Goal: Task Accomplishment & Management: Manage account settings

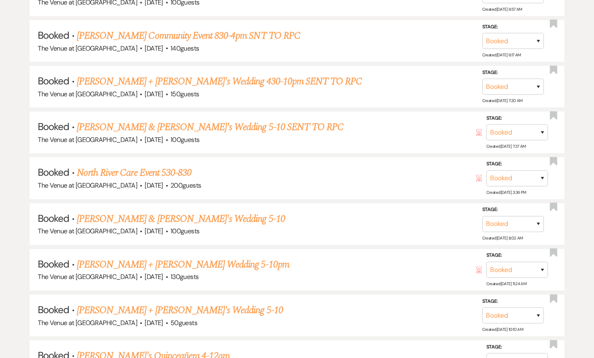
scroll to position [672, 0]
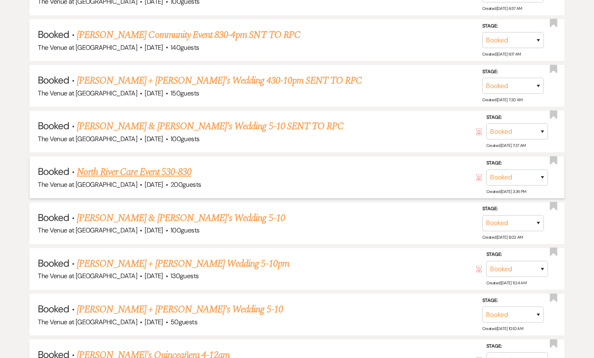
click at [97, 171] on link "North River Care Event 530-830" at bounding box center [134, 171] width 115 height 15
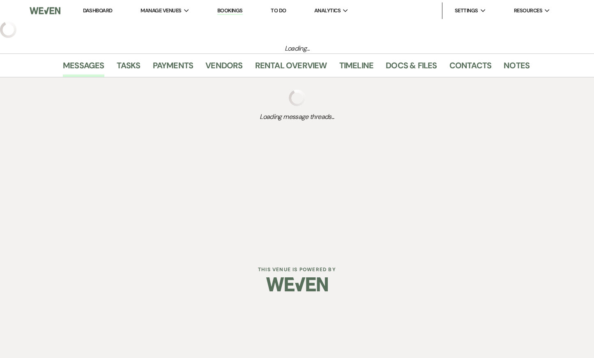
select select "12"
select select "7"
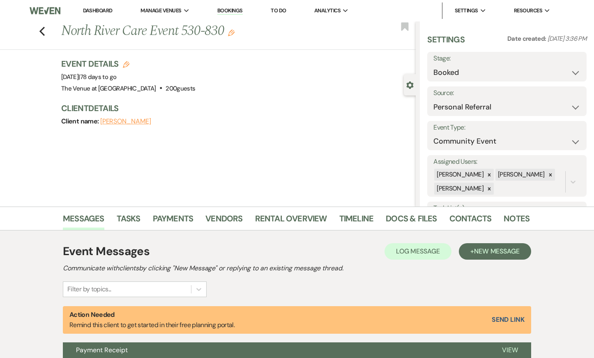
click at [120, 123] on button "[PERSON_NAME]" at bounding box center [125, 121] width 51 height 7
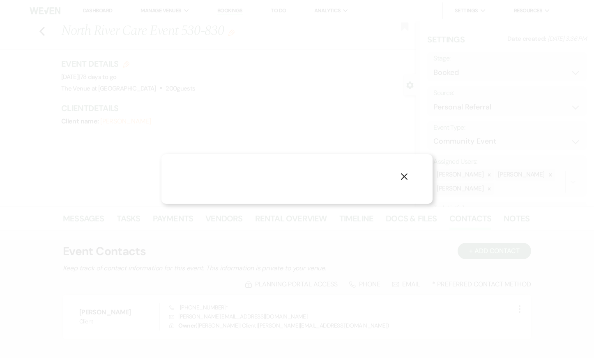
select select "phone"
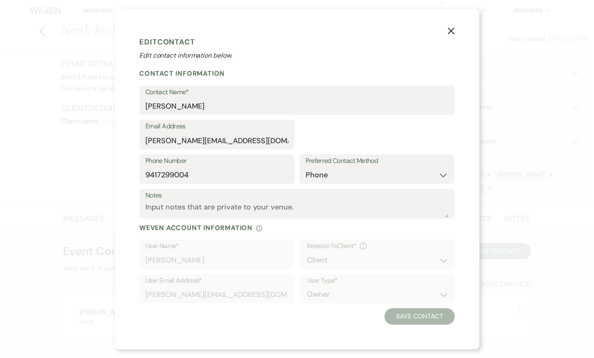
select select "1"
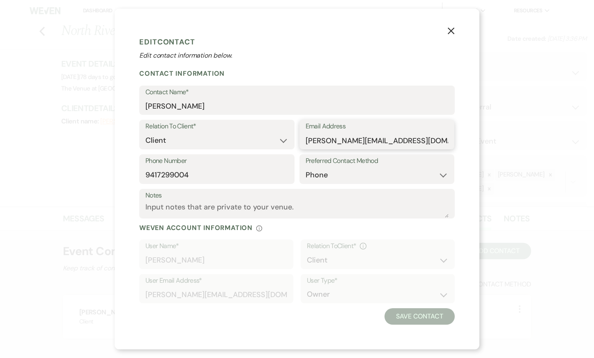
click at [350, 143] on input "[PERSON_NAME][EMAIL_ADDRESS][DOMAIN_NAME]" at bounding box center [377, 140] width 143 height 16
click at [420, 44] on h1 "Edit Contact" at bounding box center [297, 42] width 316 height 12
click at [450, 31] on icon "X" at bounding box center [450, 30] width 7 height 7
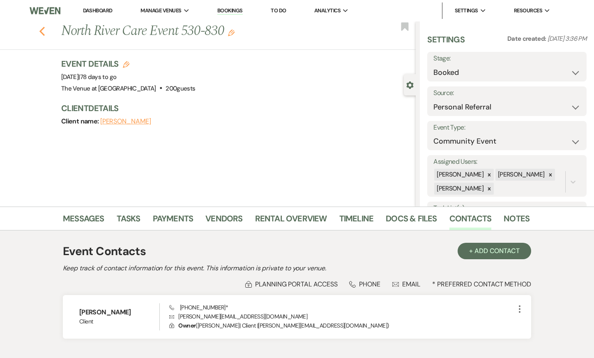
click at [42, 33] on use "button" at bounding box center [41, 31] width 5 height 9
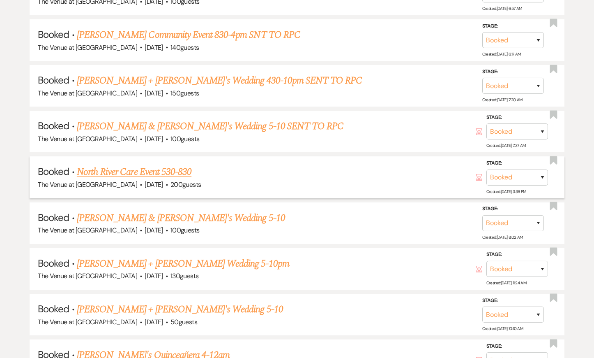
click at [112, 166] on link "North River Care Event 530-830" at bounding box center [134, 171] width 115 height 15
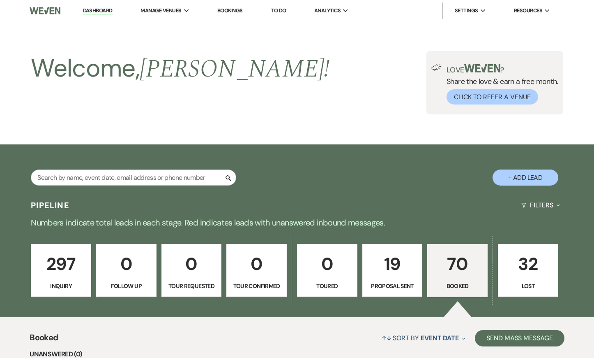
select select "12"
select select "7"
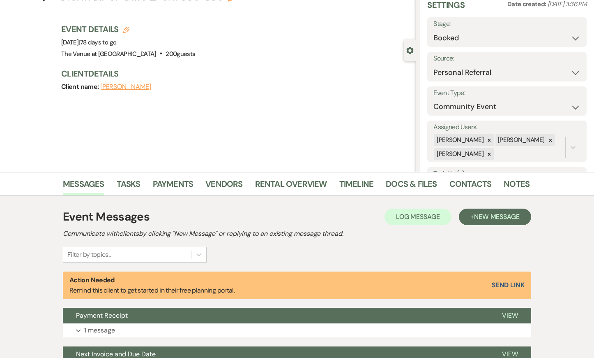
scroll to position [36, 0]
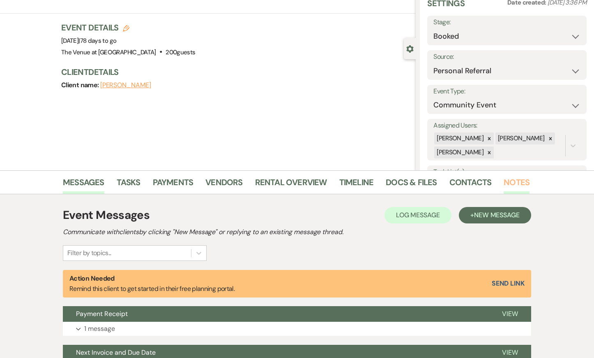
click at [513, 183] on link "Notes" at bounding box center [517, 184] width 26 height 18
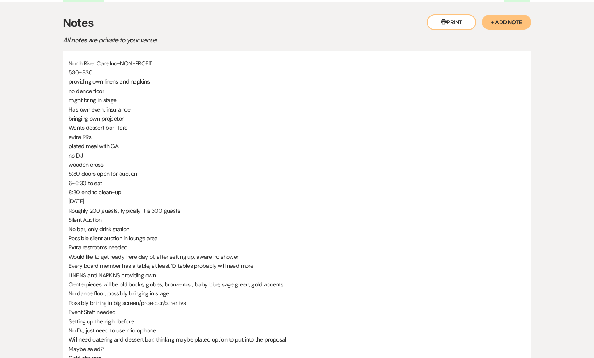
scroll to position [365, 0]
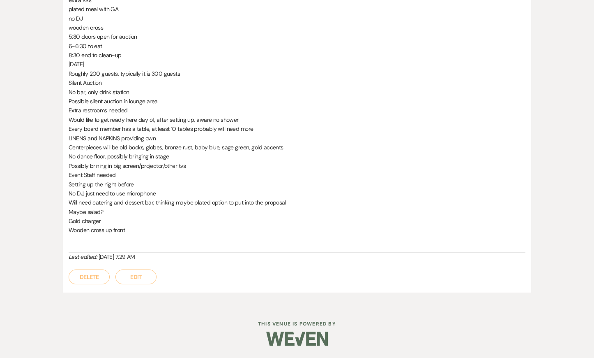
drag, startPoint x: 132, startPoint y: 231, endPoint x: 66, endPoint y: 12, distance: 228.8
click at [66, 12] on div "North River Care Inc-NON-PROFIT 530-830 providing own linens and napkins no dan…" at bounding box center [297, 103] width 468 height 379
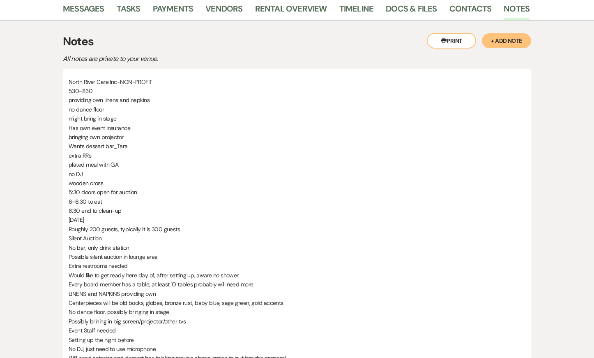
scroll to position [210, 0]
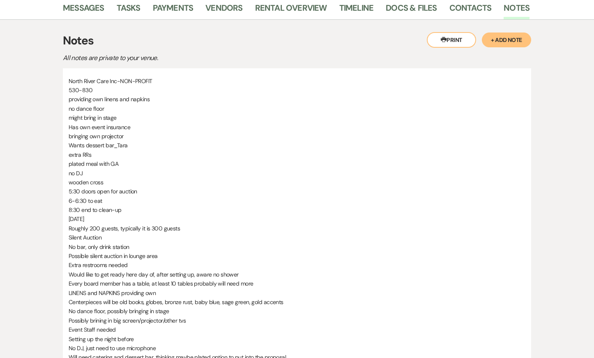
click at [74, 85] on p "530-830" at bounding box center [297, 89] width 457 height 9
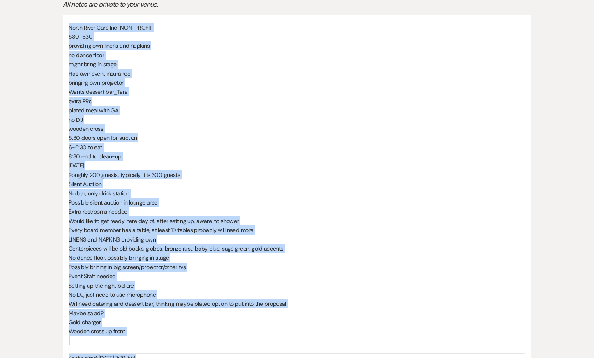
scroll to position [365, 0]
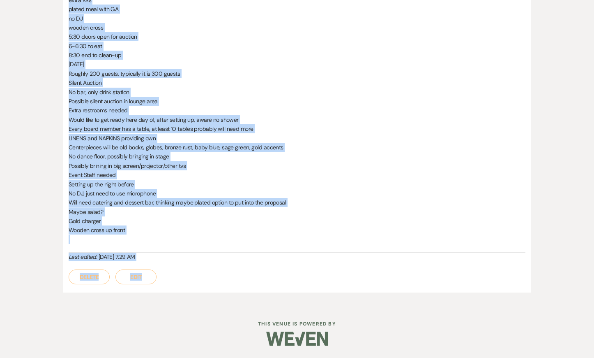
drag, startPoint x: 69, startPoint y: 81, endPoint x: 144, endPoint y: 231, distance: 167.6
click at [144, 231] on div "North River Care Inc-NON-PROFIT 530-830 providing own linens and napkins no dan…" at bounding box center [297, 87] width 457 height 331
copy div "North River Care Inc-NON-PROFIT 530-830 providing own linens and napkins no dan…"
click at [173, 228] on p "Wooden cross up front" at bounding box center [297, 229] width 457 height 9
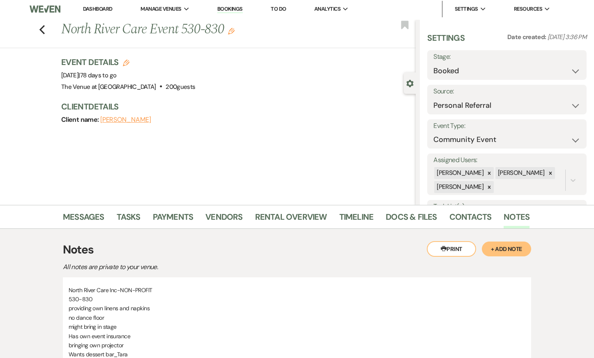
scroll to position [0, 0]
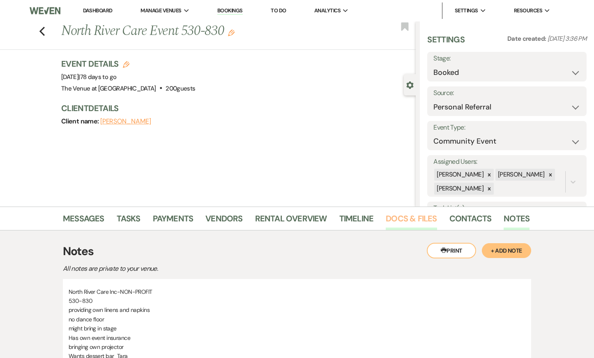
click at [428, 219] on link "Docs & Files" at bounding box center [411, 221] width 51 height 18
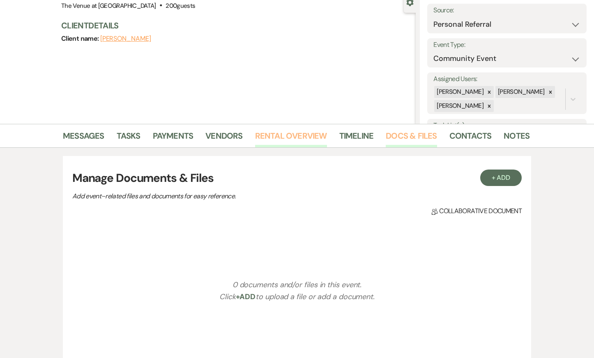
scroll to position [82, 0]
click at [284, 135] on link "Rental Overview" at bounding box center [291, 138] width 72 height 18
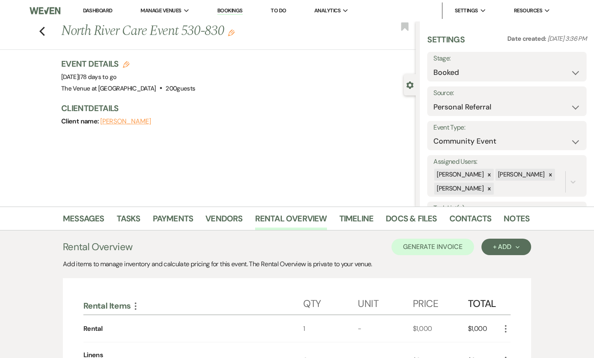
click at [409, 84] on icon "Gear" at bounding box center [409, 84] width 7 height 7
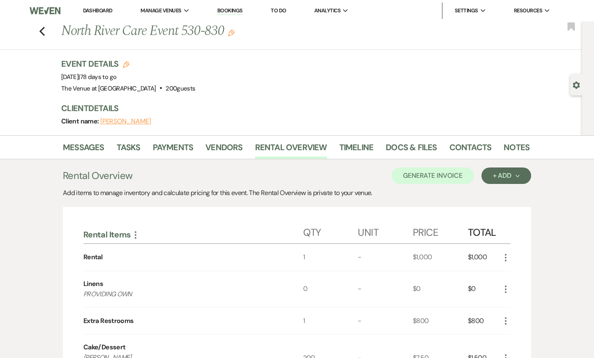
click at [577, 83] on use "button" at bounding box center [576, 84] width 7 height 7
select select "12"
select select "7"
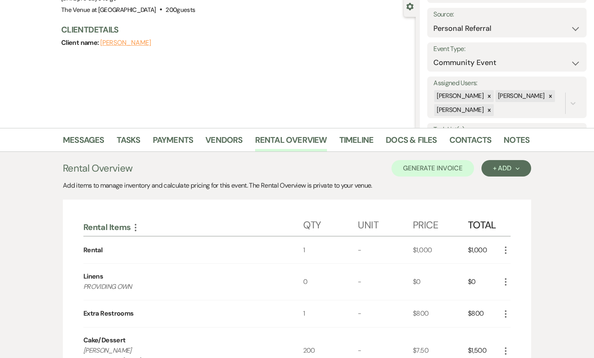
scroll to position [94, 0]
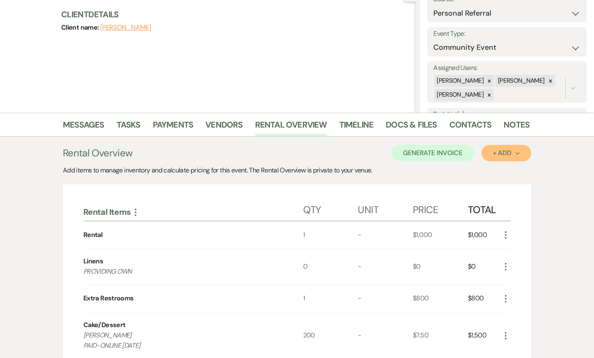
click at [519, 155] on div "+ Add Next" at bounding box center [506, 153] width 27 height 7
click at [134, 213] on icon "More" at bounding box center [136, 212] width 10 height 10
click at [178, 174] on div "Add items to manage inventory and calculate pricing for this event. The Rental …" at bounding box center [297, 170] width 468 height 10
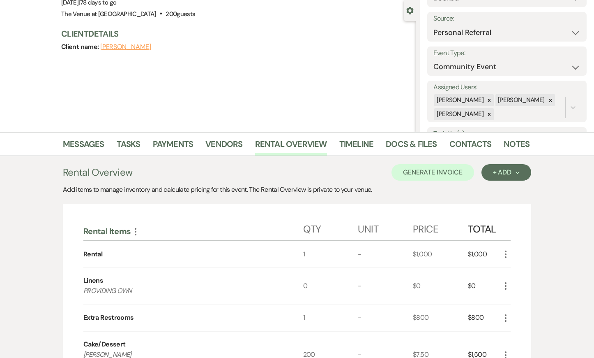
scroll to position [75, 0]
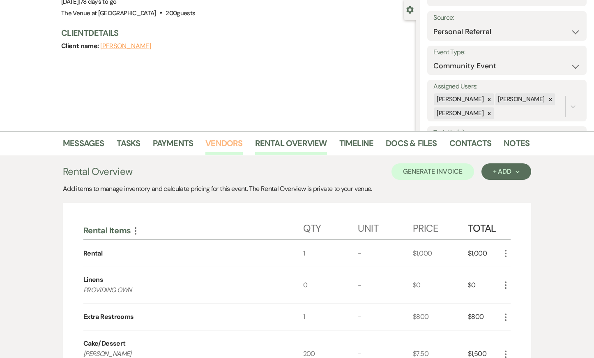
click at [223, 140] on link "Vendors" at bounding box center [223, 145] width 37 height 18
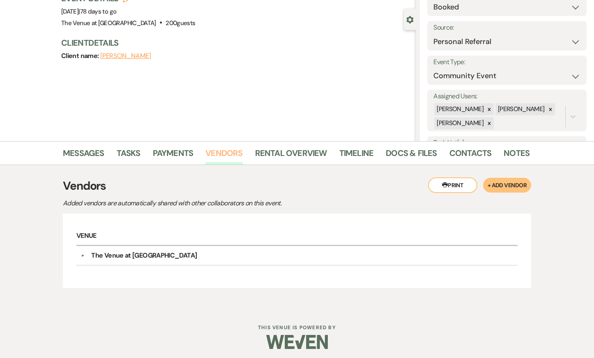
scroll to position [68, 0]
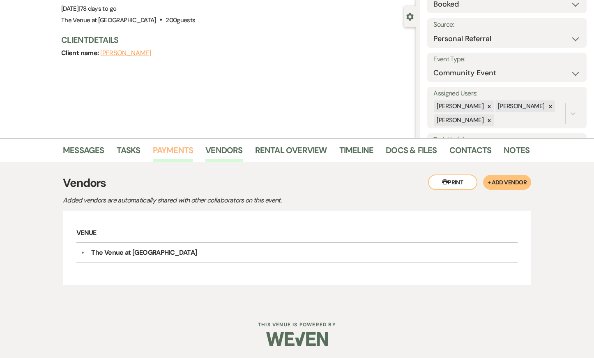
click at [169, 145] on link "Payments" at bounding box center [173, 152] width 41 height 18
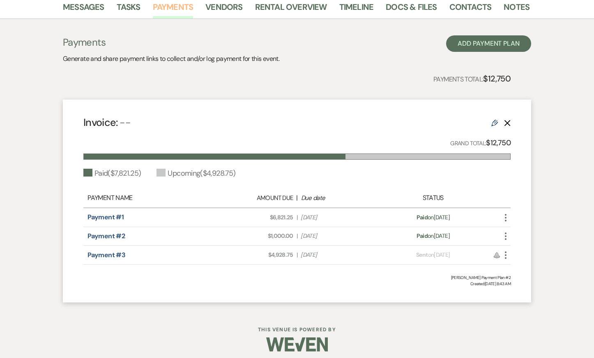
scroll to position [217, 0]
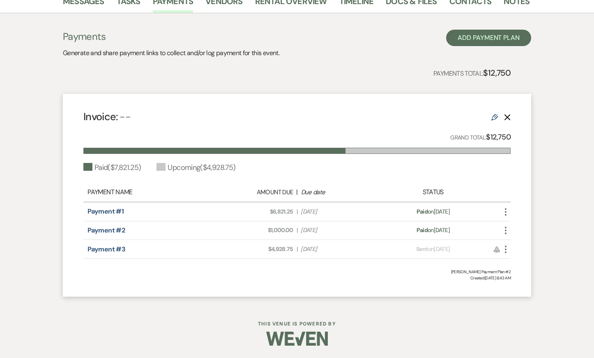
click at [507, 209] on icon "More" at bounding box center [506, 212] width 10 height 10
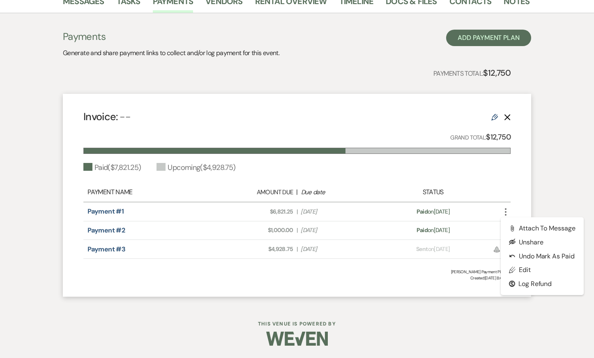
click at [550, 161] on div "Messages Tasks Payments Vendors Rental Overview Timeline Docs & Files Contacts …" at bounding box center [297, 146] width 594 height 315
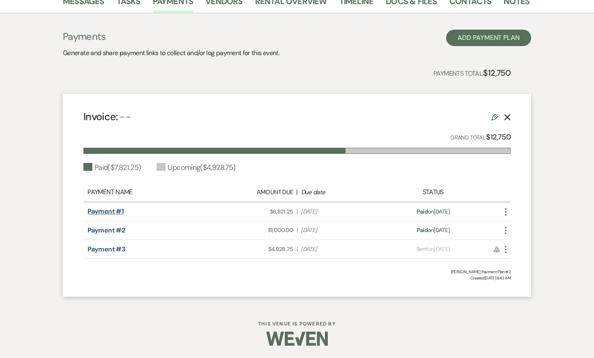
click at [116, 212] on link "Payment #1" at bounding box center [106, 211] width 36 height 9
click at [106, 231] on link "Payment #2" at bounding box center [106, 230] width 37 height 9
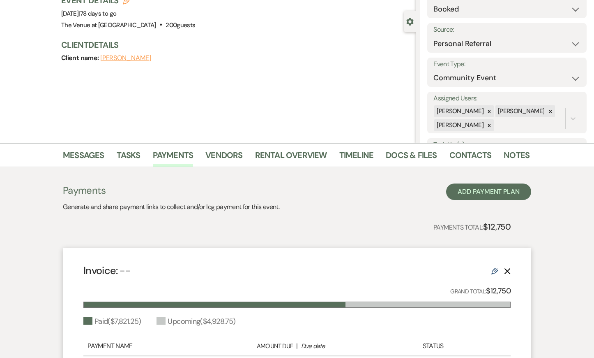
scroll to position [76, 0]
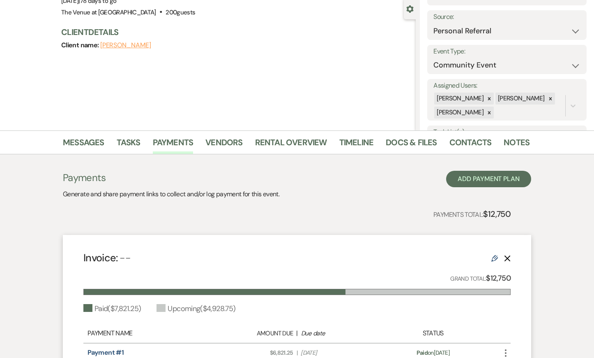
click at [126, 134] on li "Tasks" at bounding box center [135, 144] width 36 height 20
click at [126, 136] on link "Tasks" at bounding box center [129, 145] width 24 height 18
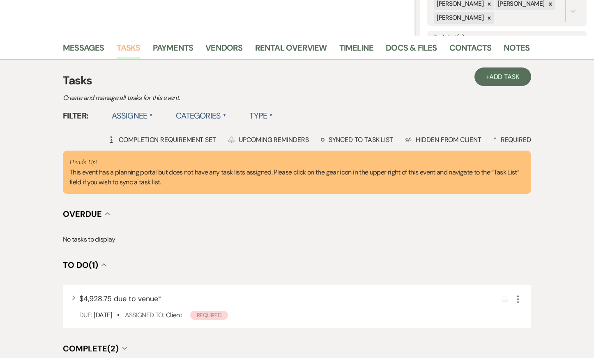
scroll to position [268, 0]
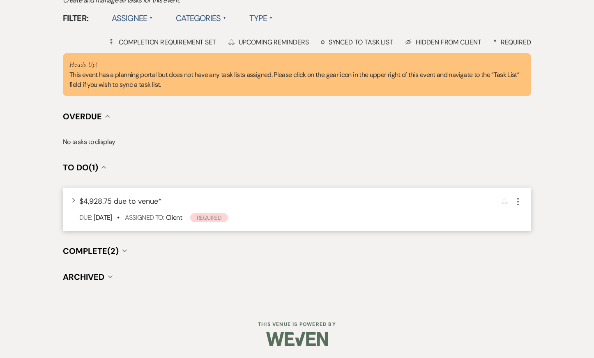
click at [71, 198] on div "Expand $4,928.75 due to venue * Reminder More Due: Oct 23 25 • Assigned To: Cli…" at bounding box center [297, 208] width 468 height 43
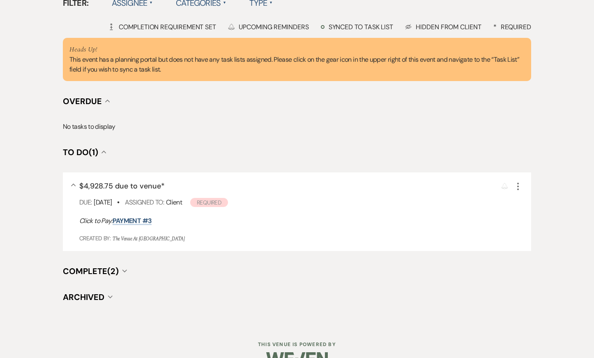
scroll to position [286, 0]
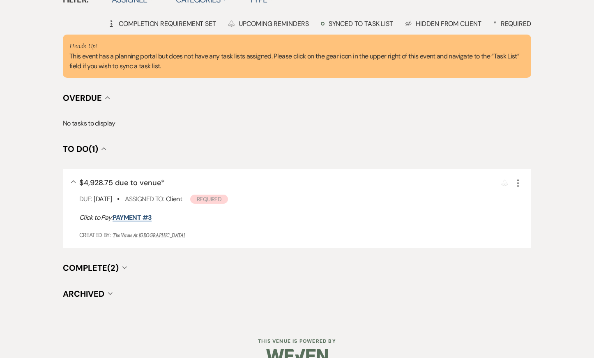
click at [72, 270] on span "Complete (2)" at bounding box center [91, 267] width 56 height 11
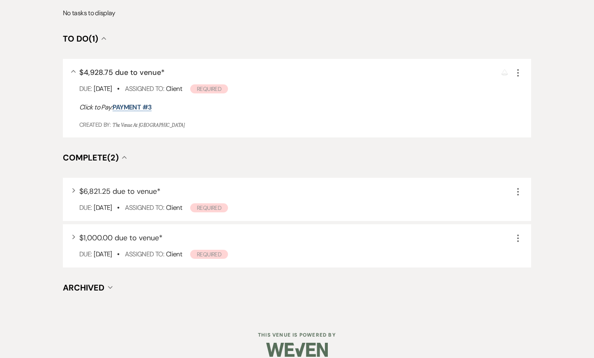
scroll to position [402, 0]
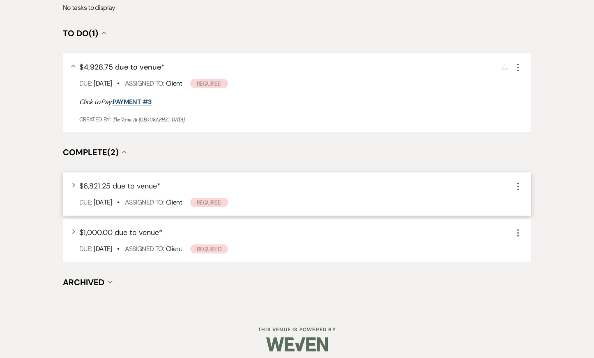
click at [519, 187] on icon "More" at bounding box center [518, 186] width 10 height 10
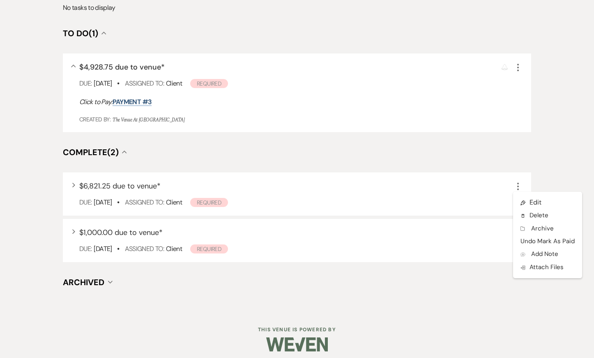
click at [556, 144] on div "Messages Tasks Payments Vendors Rental Overview Timeline Docs & Files Contacts …" at bounding box center [297, 57] width 594 height 506
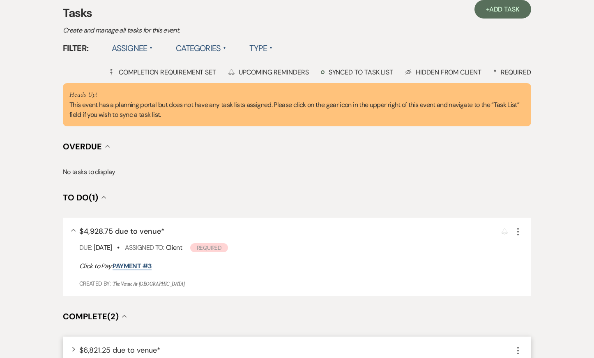
scroll to position [0, 0]
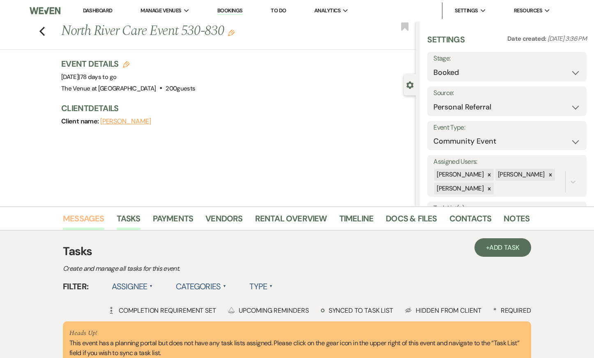
click at [90, 216] on link "Messages" at bounding box center [84, 221] width 42 height 18
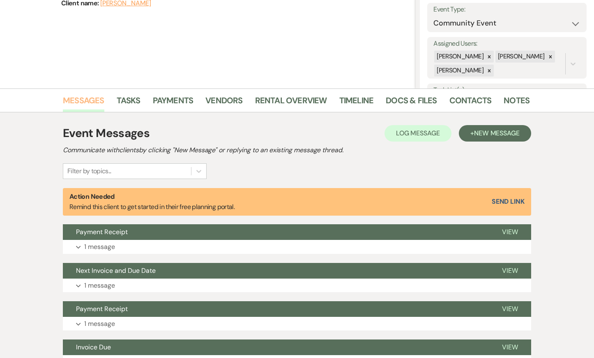
scroll to position [81, 0]
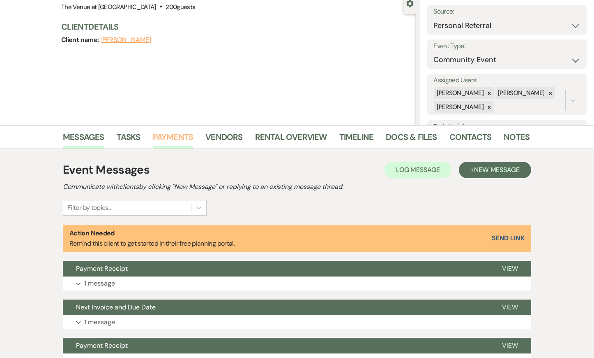
click at [189, 135] on link "Payments" at bounding box center [173, 139] width 41 height 18
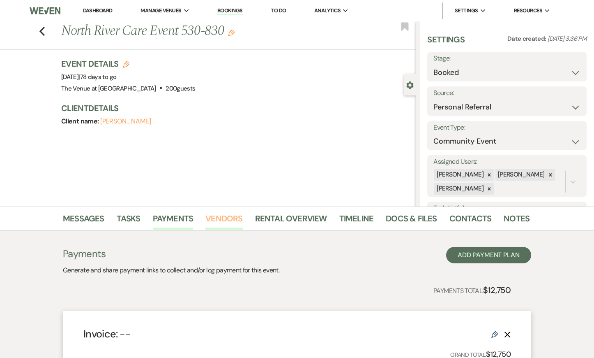
click at [229, 219] on link "Vendors" at bounding box center [223, 221] width 37 height 18
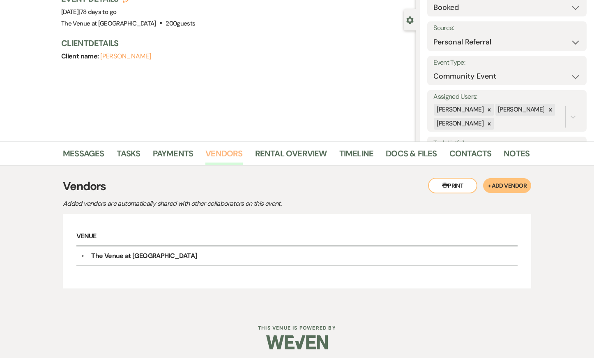
scroll to position [65, 0]
click at [278, 152] on link "Rental Overview" at bounding box center [291, 155] width 72 height 18
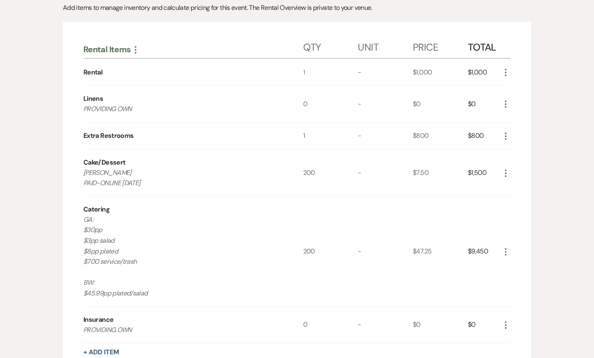
scroll to position [167, 0]
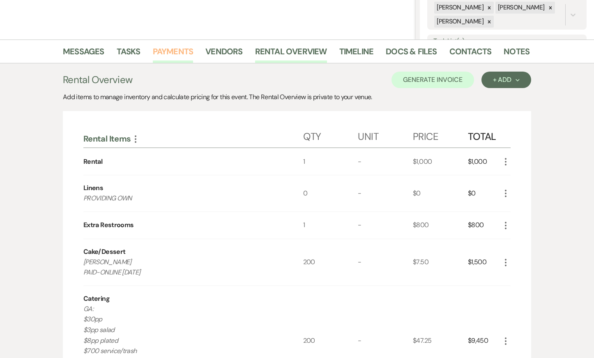
click at [171, 47] on link "Payments" at bounding box center [173, 54] width 41 height 18
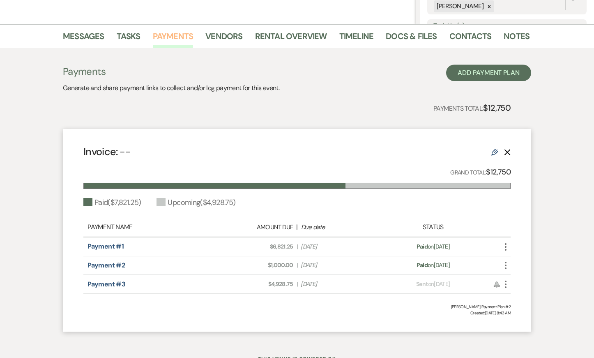
scroll to position [171, 0]
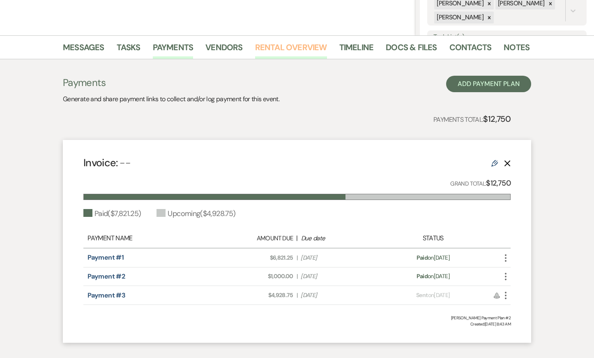
click at [281, 44] on link "Rental Overview" at bounding box center [291, 50] width 72 height 18
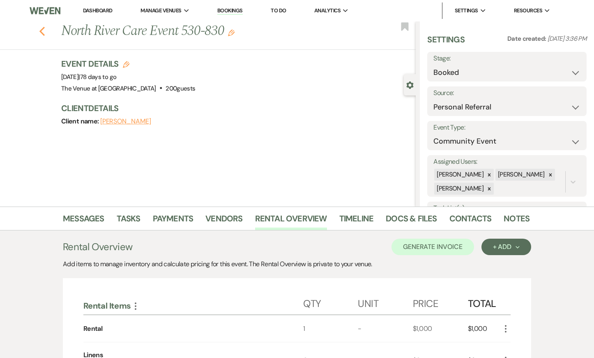
click at [43, 33] on use "button" at bounding box center [41, 31] width 5 height 9
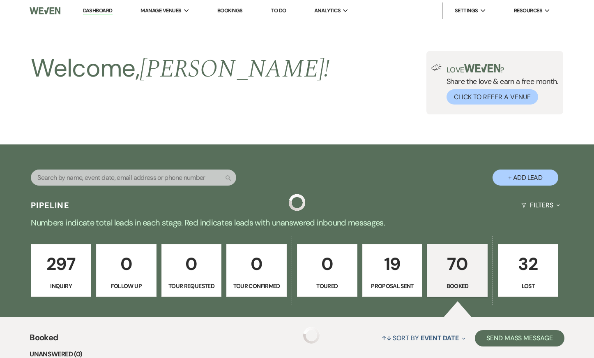
scroll to position [672, 0]
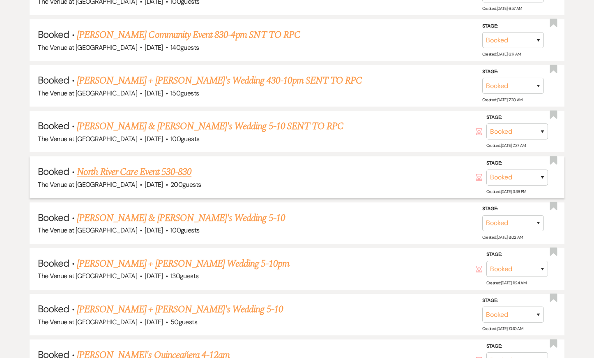
click at [115, 171] on link "North River Care Event 530-830" at bounding box center [134, 171] width 115 height 15
select select "12"
select select "7"
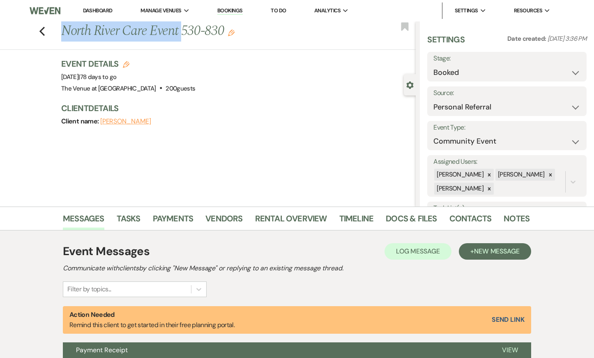
drag, startPoint x: 62, startPoint y: 27, endPoint x: 180, endPoint y: 31, distance: 118.0
click at [180, 31] on h1 "North River Care Event 530-830 Edit" at bounding box center [201, 31] width 281 height 20
copy h1 "North River Care Event"
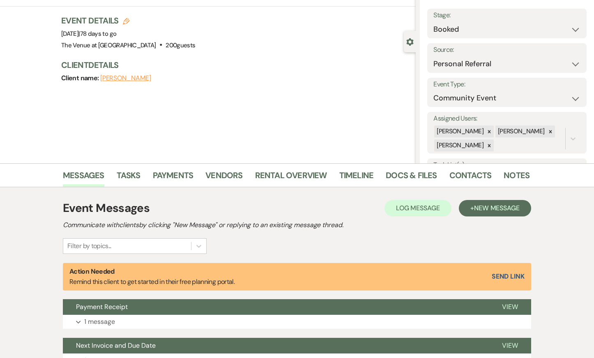
scroll to position [45, 0]
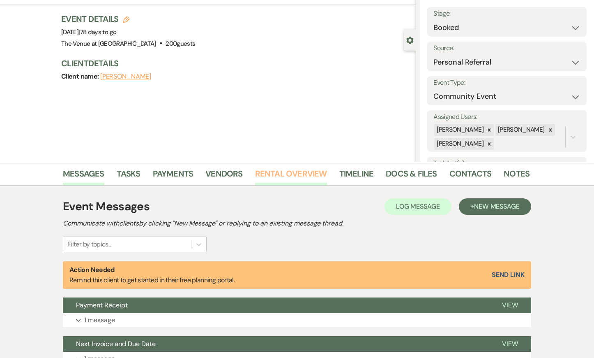
click at [287, 175] on link "Rental Overview" at bounding box center [291, 176] width 72 height 18
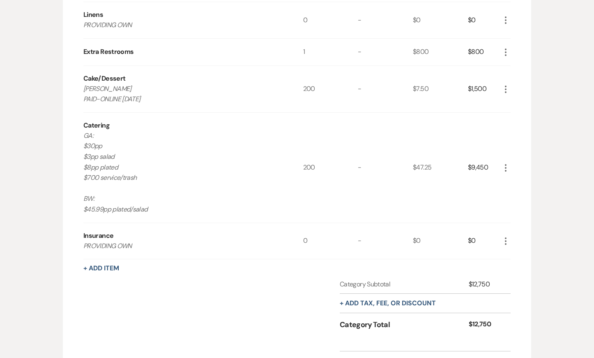
scroll to position [416, 0]
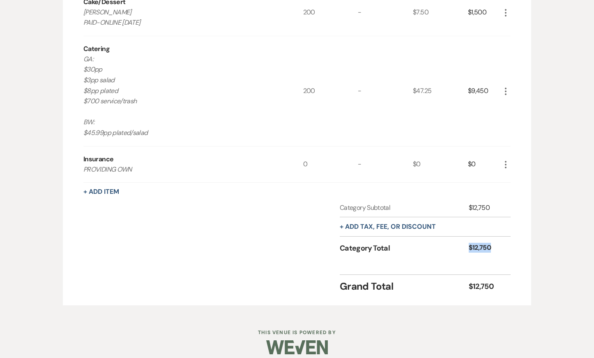
drag, startPoint x: 470, startPoint y: 245, endPoint x: 509, endPoint y: 245, distance: 39.0
click at [509, 245] on div "Category Total $12,750" at bounding box center [425, 249] width 171 height 23
copy div "$12,750"
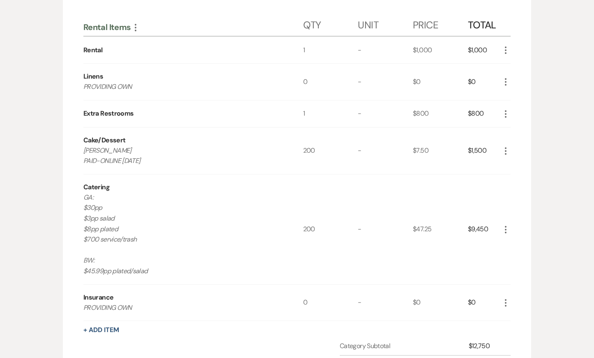
scroll to position [154, 0]
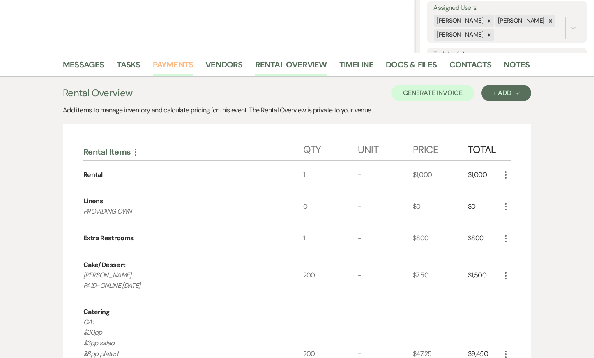
click at [173, 66] on link "Payments" at bounding box center [173, 67] width 41 height 18
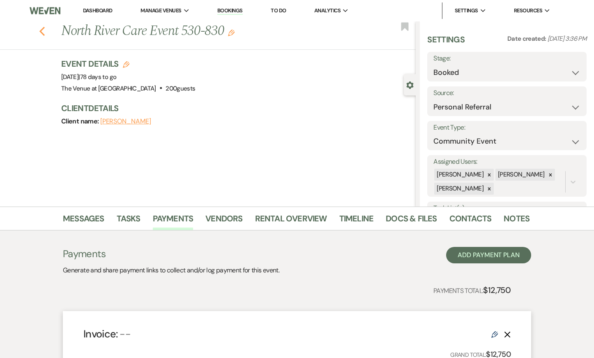
click at [43, 30] on icon "Previous" at bounding box center [42, 31] width 6 height 10
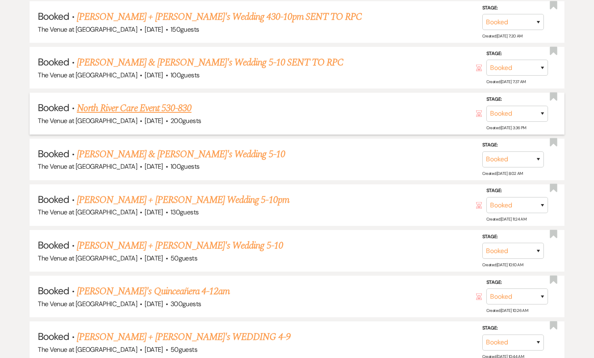
scroll to position [737, 0]
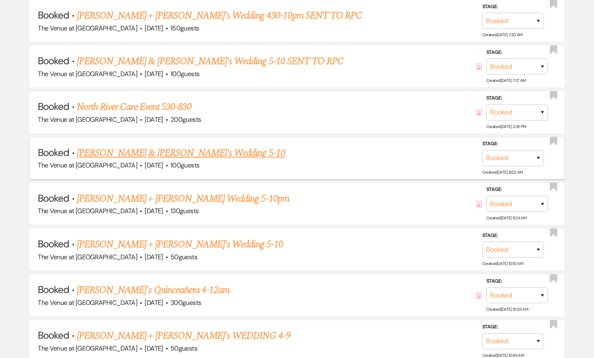
click at [147, 145] on link "Amy & Chris's Wedding 5-10" at bounding box center [181, 152] width 208 height 15
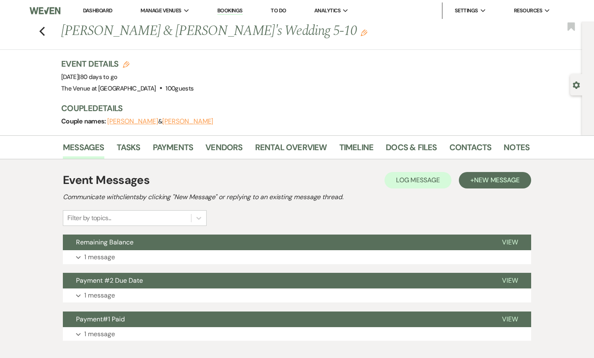
click at [128, 122] on button "Amy Delosh" at bounding box center [132, 121] width 51 height 7
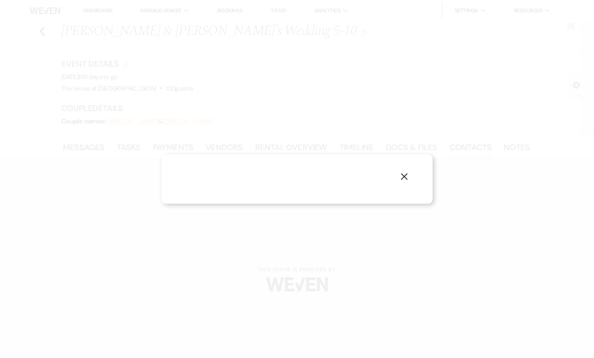
select select "1"
select select "phone"
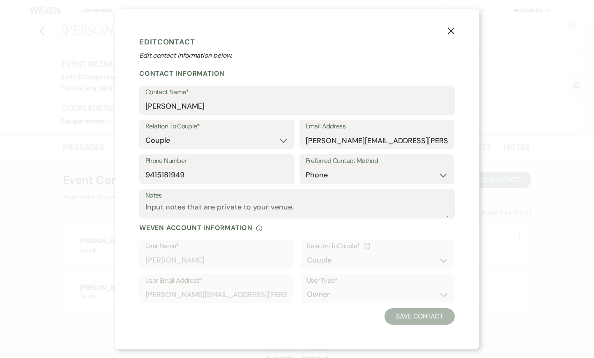
click at [451, 30] on icon "X" at bounding box center [450, 30] width 7 height 7
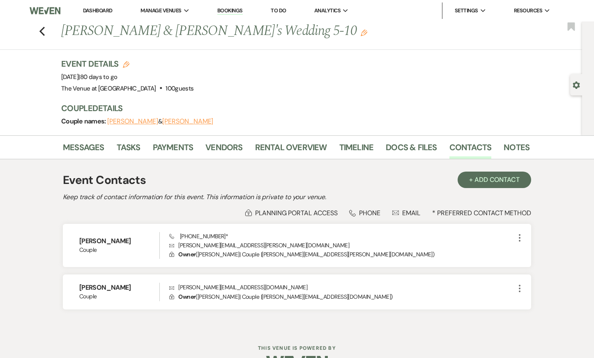
click at [574, 85] on use "button" at bounding box center [576, 84] width 7 height 7
select select "6"
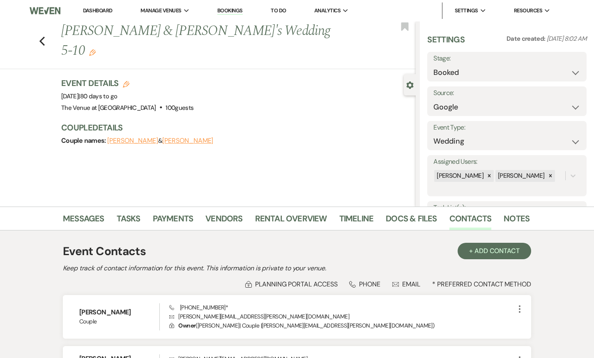
click at [122, 137] on button "Amy Delosh" at bounding box center [132, 140] width 51 height 7
select select "1"
select select "phone"
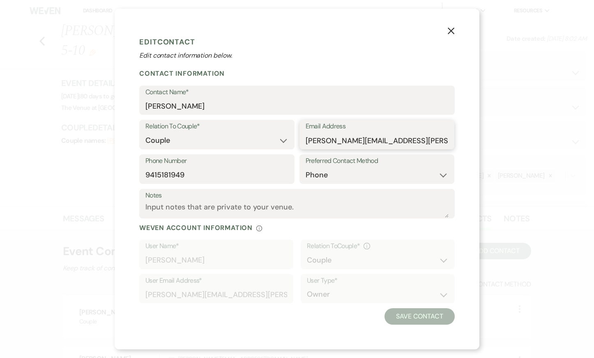
click at [348, 138] on input "delosh.amy@gmail.com" at bounding box center [377, 140] width 143 height 16
click at [452, 32] on use "button" at bounding box center [451, 31] width 7 height 7
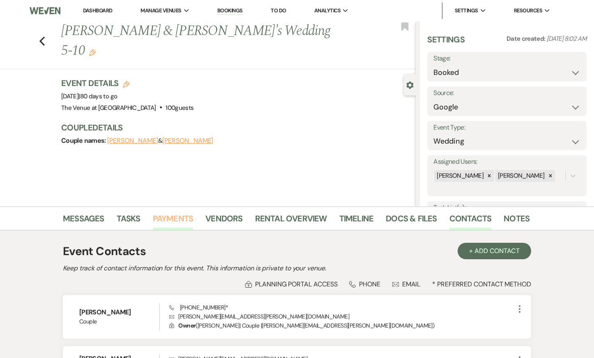
click at [164, 220] on link "Payments" at bounding box center [173, 221] width 41 height 18
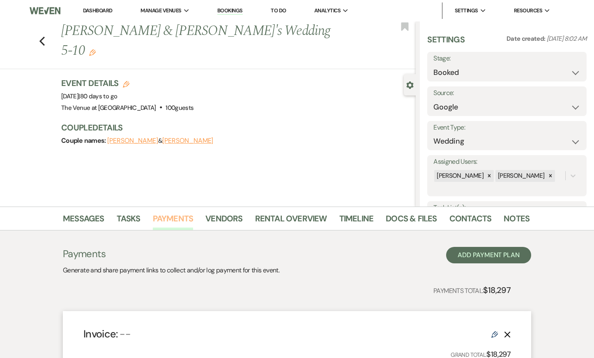
click at [164, 217] on link "Payments" at bounding box center [173, 221] width 41 height 18
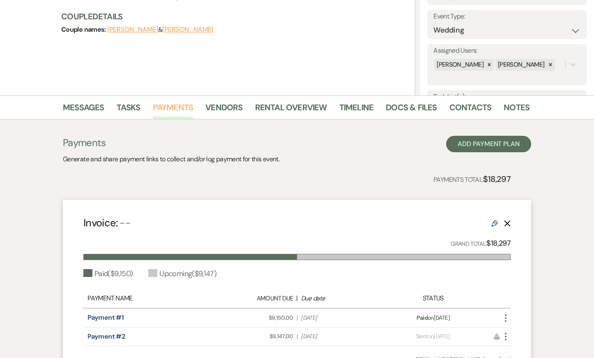
scroll to position [111, 0]
click at [228, 107] on link "Vendors" at bounding box center [223, 109] width 37 height 18
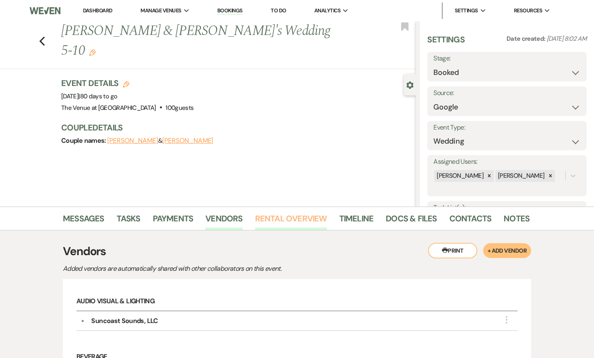
click at [293, 215] on link "Rental Overview" at bounding box center [291, 221] width 72 height 18
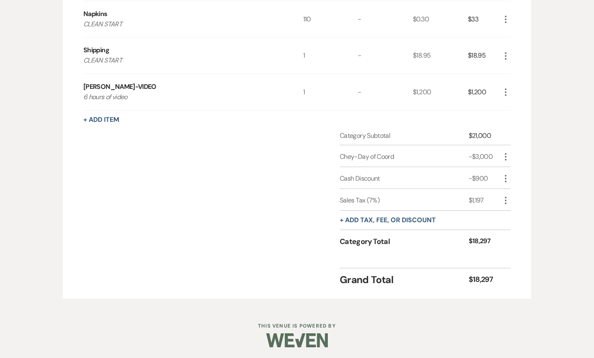
scroll to position [635, 0]
click at [479, 238] on div "$18,297" at bounding box center [485, 240] width 32 height 11
copy div "18,297"
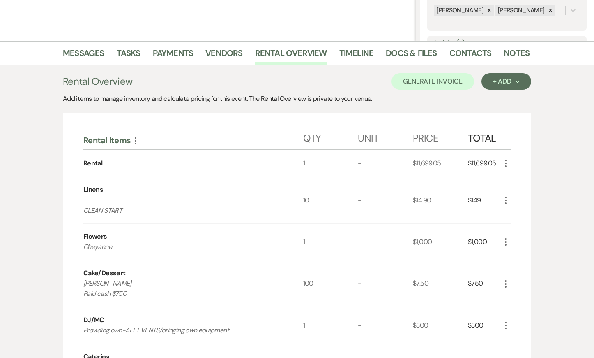
scroll to position [42, 0]
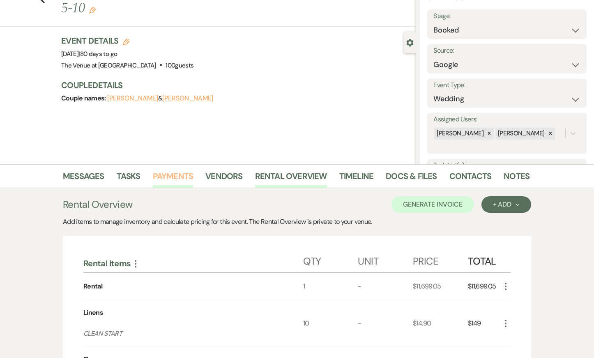
click at [185, 179] on link "Payments" at bounding box center [173, 178] width 41 height 18
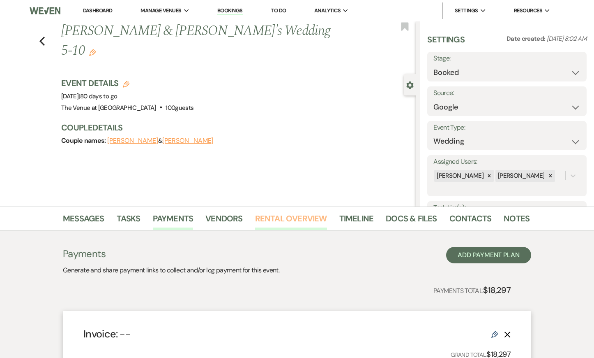
click at [278, 216] on link "Rental Overview" at bounding box center [291, 221] width 72 height 18
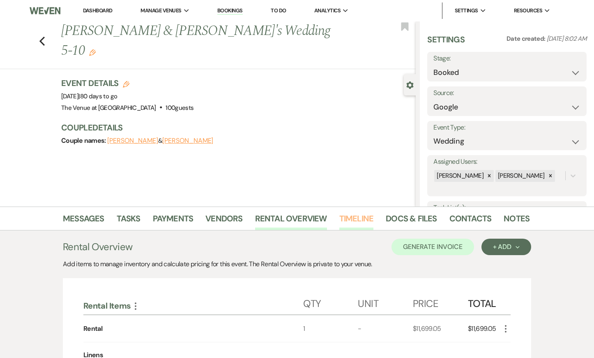
click at [367, 221] on link "Timeline" at bounding box center [356, 221] width 35 height 18
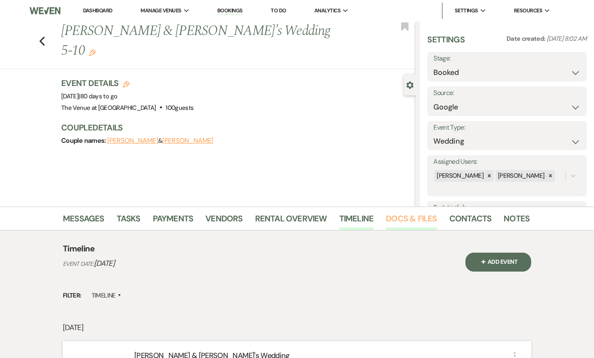
click at [393, 219] on link "Docs & Files" at bounding box center [411, 221] width 51 height 18
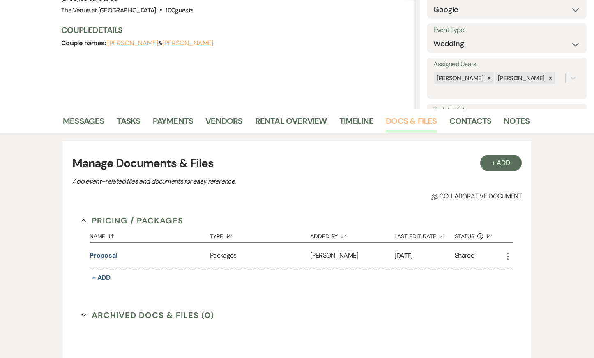
scroll to position [97, 0]
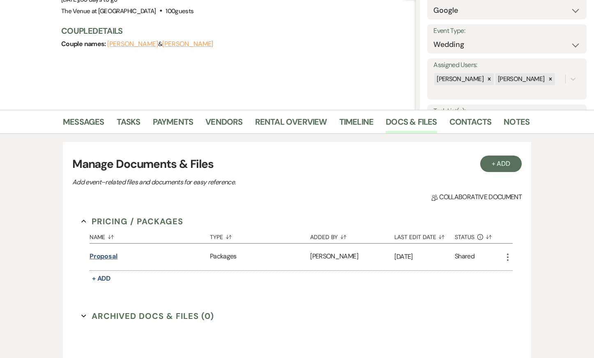
click at [99, 258] on button "Proposal" at bounding box center [104, 256] width 28 height 10
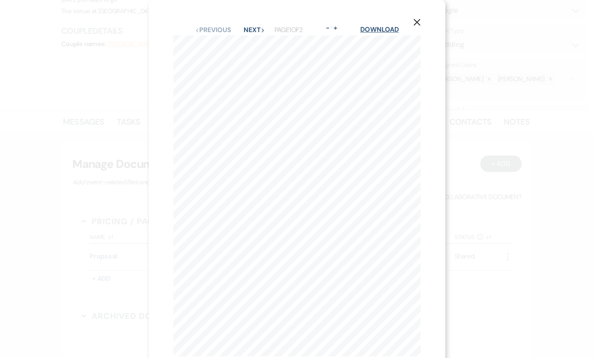
click at [378, 30] on link "Download" at bounding box center [379, 29] width 38 height 9
click at [259, 30] on button "Next Next" at bounding box center [254, 30] width 21 height 7
click at [417, 23] on use "button" at bounding box center [417, 22] width 7 height 7
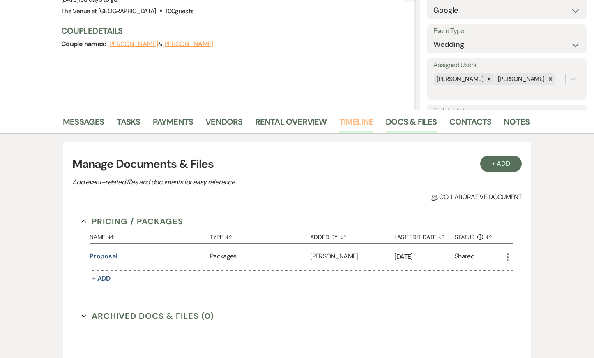
click at [367, 126] on link "Timeline" at bounding box center [356, 124] width 35 height 18
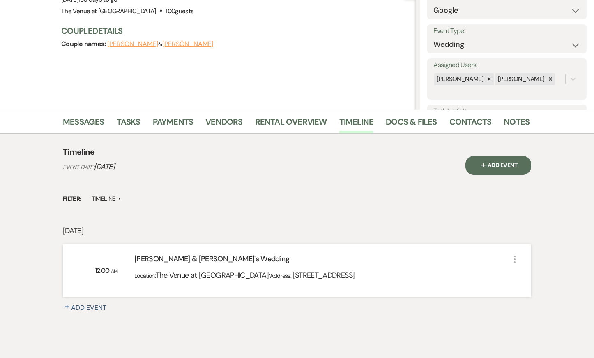
click at [514, 256] on icon "More" at bounding box center [515, 259] width 10 height 10
click at [413, 227] on p "Saturday, November 1, 2025" at bounding box center [297, 231] width 468 height 12
click at [477, 122] on link "Contacts" at bounding box center [471, 124] width 42 height 18
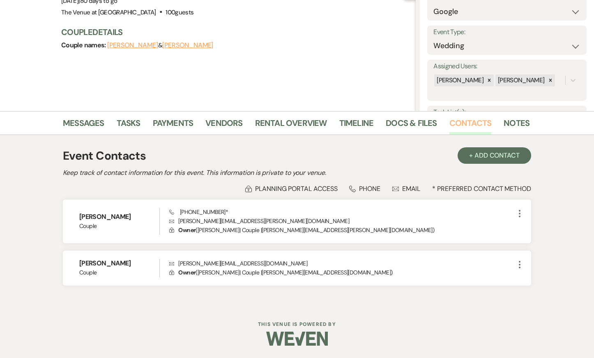
scroll to position [95, 0]
click at [513, 120] on link "Notes" at bounding box center [517, 125] width 26 height 18
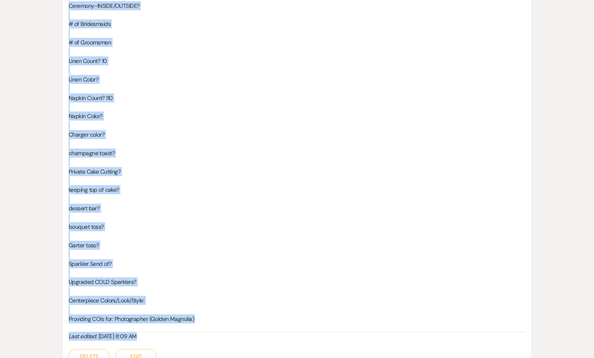
scroll to position [531, 0]
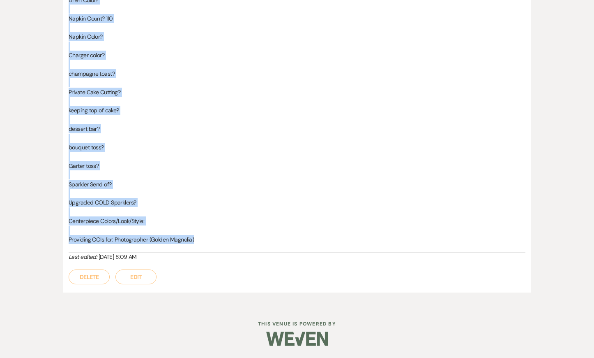
drag, startPoint x: 69, startPoint y: 88, endPoint x: 205, endPoint y: 239, distance: 204.0
click at [205, 239] on div "Chey-DAY OF COORD!!! VENDORS: Chey, Tara, Charlie, CATERING?, Ty/Kevin PROVIDIN…" at bounding box center [297, 4] width 457 height 496
copy div "Chey-DAY OF COORD!!! VENDORS: Chey, Tara, Charlie, CATERING?, Ty/Kevin PROVIDIN…"
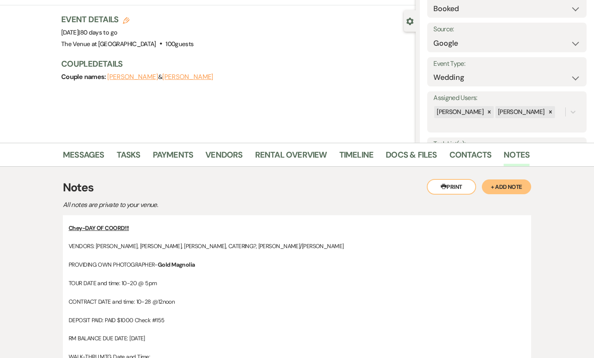
scroll to position [0, 0]
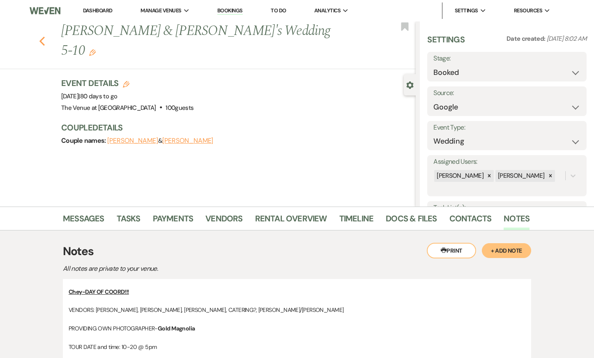
click at [42, 36] on icon "Previous" at bounding box center [42, 41] width 6 height 10
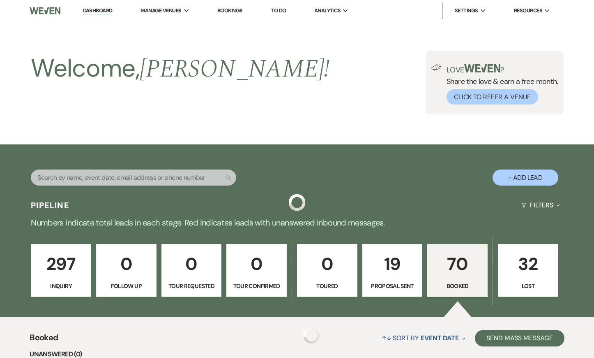
scroll to position [737, 0]
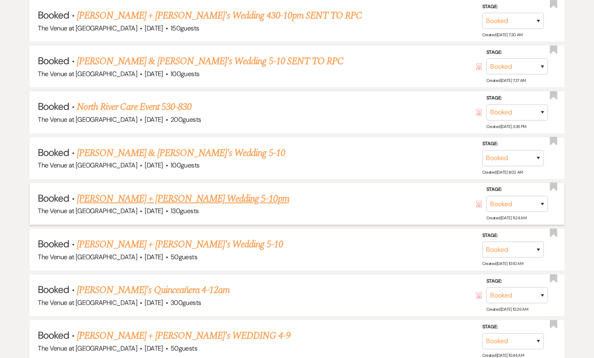
click at [106, 191] on link "Sarrah + Casey's Wedding 5-10pm" at bounding box center [183, 198] width 212 height 15
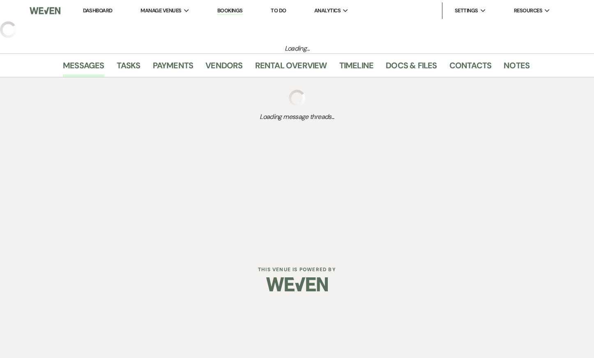
select select "12"
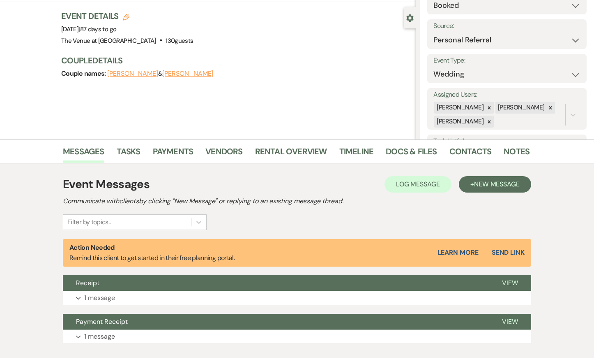
scroll to position [118, 0]
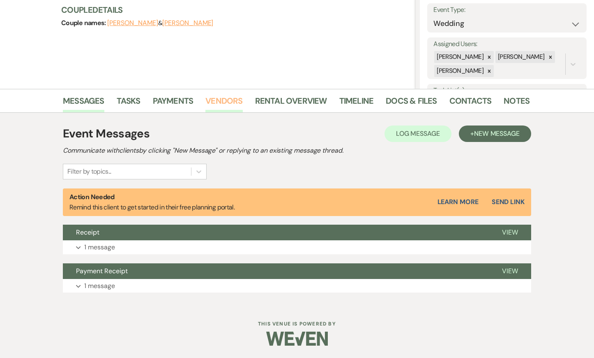
click at [225, 99] on link "Vendors" at bounding box center [223, 103] width 37 height 18
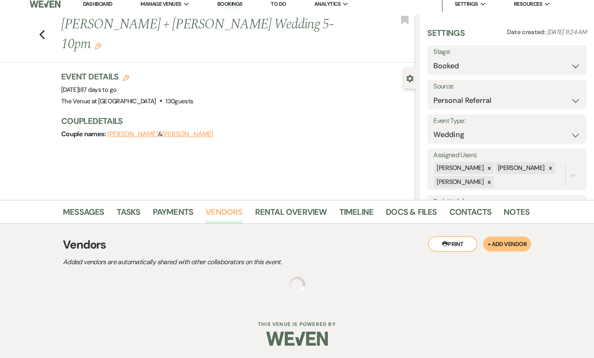
scroll to position [68, 0]
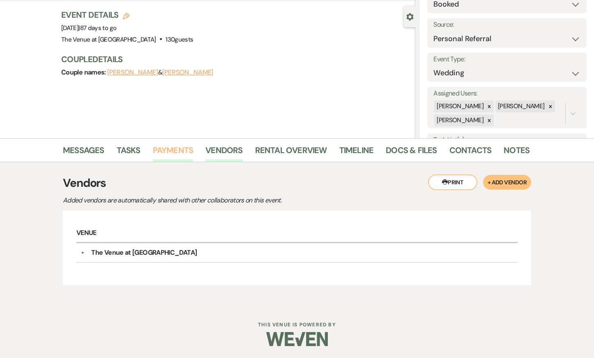
click at [168, 157] on link "Payments" at bounding box center [173, 152] width 41 height 18
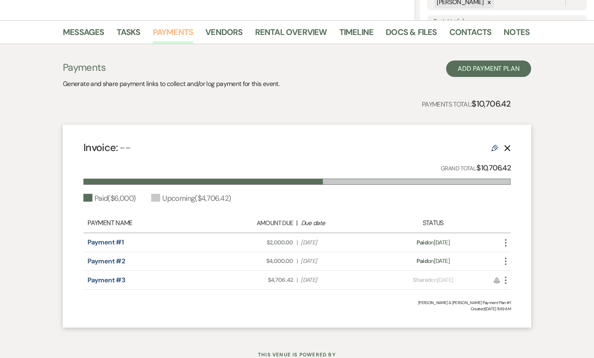
scroll to position [187, 0]
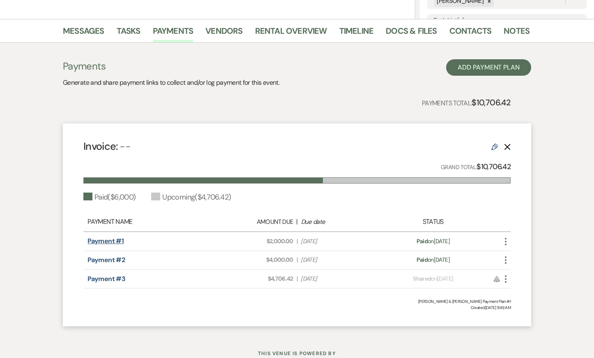
click at [108, 240] on link "Payment #1" at bounding box center [106, 240] width 36 height 9
click at [57, 218] on div "Messages Tasks Payments Vendors Rental Overview Timeline Docs & Files Contacts …" at bounding box center [297, 176] width 594 height 315
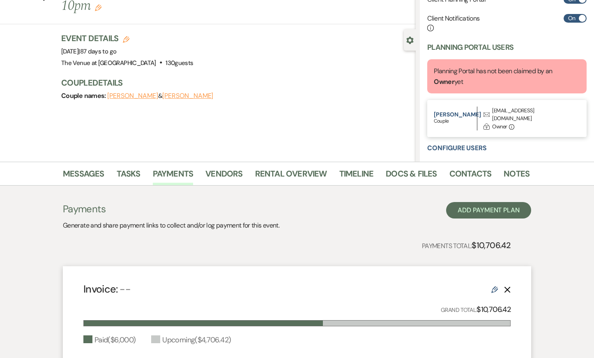
scroll to position [49, 0]
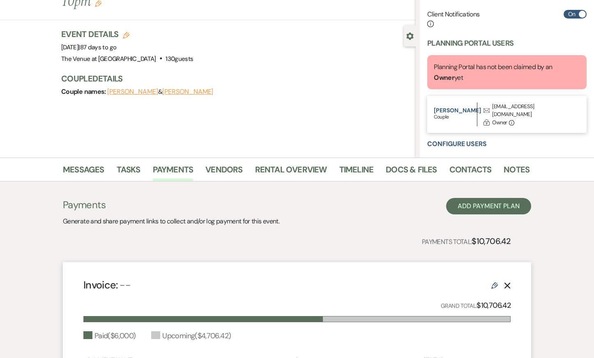
click at [187, 88] on button "Sarrah Diaz" at bounding box center [187, 91] width 51 height 7
select select "1"
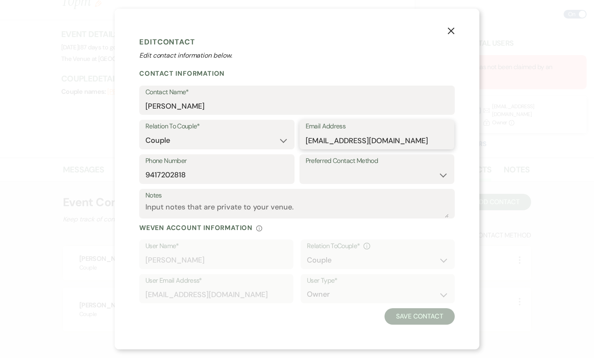
click at [320, 142] on input "sarrahdiaz13@gmail.com" at bounding box center [377, 140] width 143 height 16
click at [281, 65] on form "Edit Contact Edit contact information below. Contact Information Contact Name* …" at bounding box center [297, 178] width 316 height 291
click at [453, 28] on icon "X" at bounding box center [450, 30] width 7 height 7
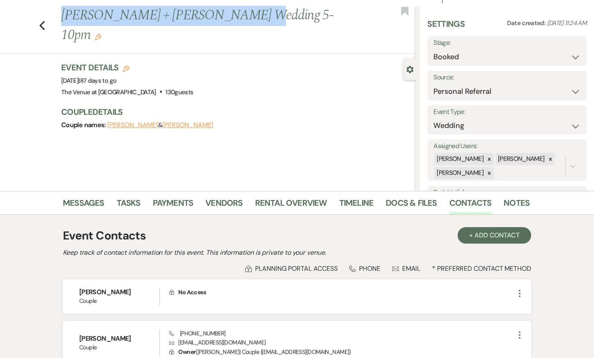
drag, startPoint x: 63, startPoint y: 17, endPoint x: 239, endPoint y: 14, distance: 175.9
click at [239, 14] on h1 "Sarrah + Casey's Wedding 5-10pm Edit" at bounding box center [201, 25] width 281 height 39
copy h1 "Sarrah + Casey's Wedding 5-10pm"
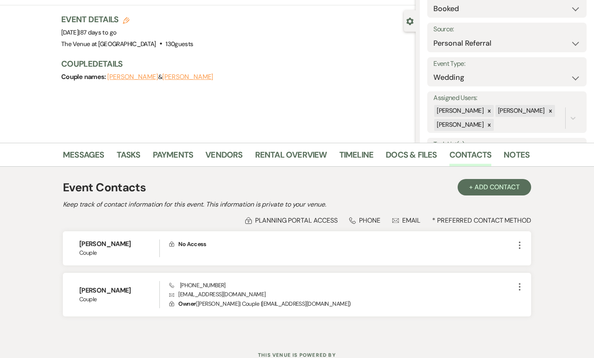
scroll to position [72, 0]
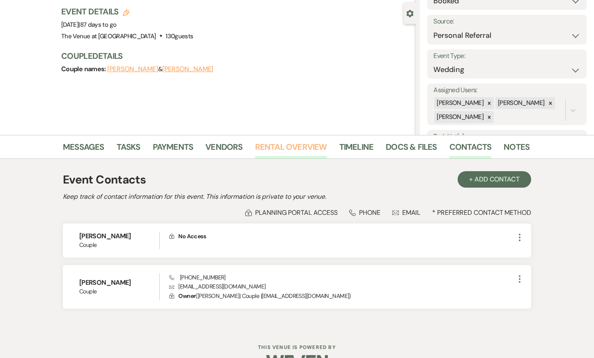
click at [316, 147] on link "Rental Overview" at bounding box center [291, 149] width 72 height 18
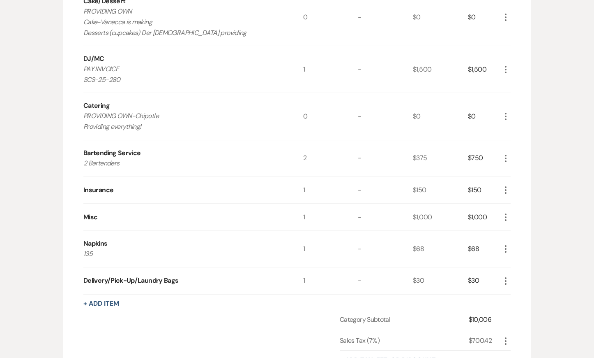
scroll to position [600, 0]
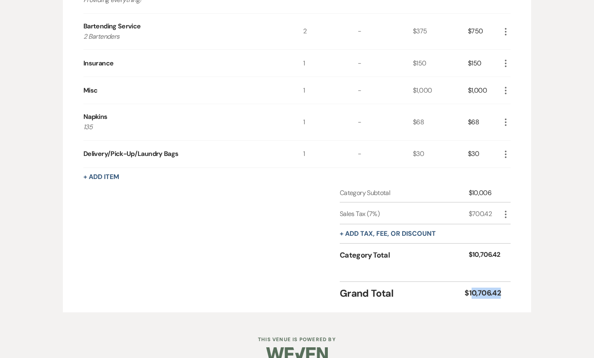
drag, startPoint x: 471, startPoint y: 294, endPoint x: 509, endPoint y: 293, distance: 38.6
click at [509, 293] on div "Grand Total $10,706.42" at bounding box center [425, 290] width 171 height 19
copy div "0,706.42"
click at [499, 289] on div "$10,706.42" at bounding box center [483, 292] width 36 height 11
drag, startPoint x: 470, startPoint y: 291, endPoint x: 525, endPoint y: 291, distance: 55.5
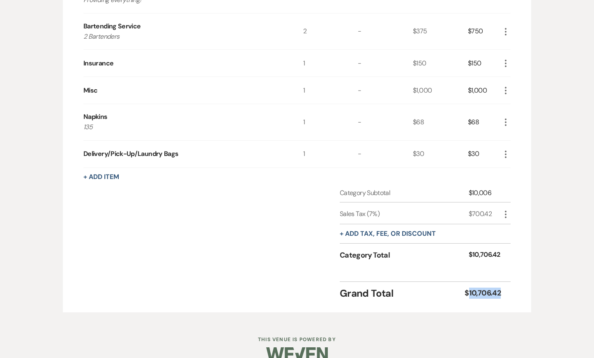
copy div "10,706.42"
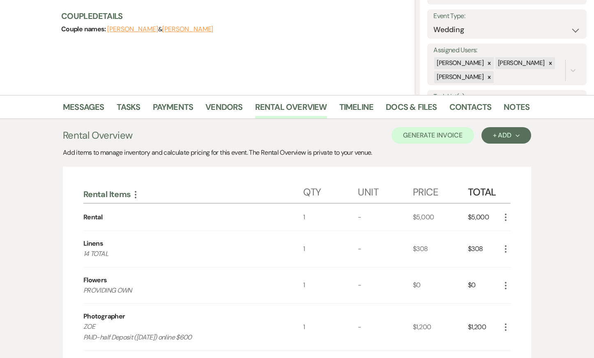
scroll to position [0, 0]
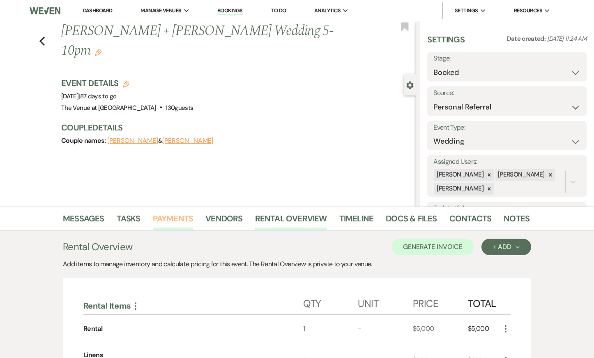
click at [178, 219] on link "Payments" at bounding box center [173, 221] width 41 height 18
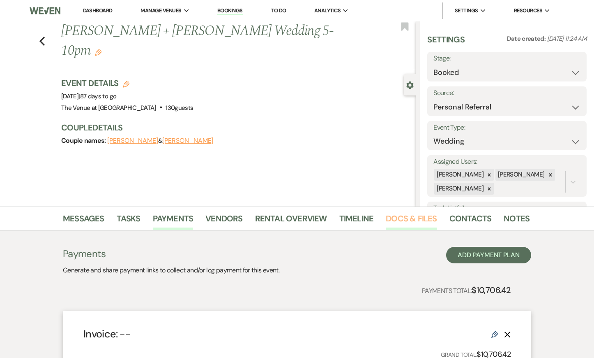
click at [410, 219] on link "Docs & Files" at bounding box center [411, 221] width 51 height 18
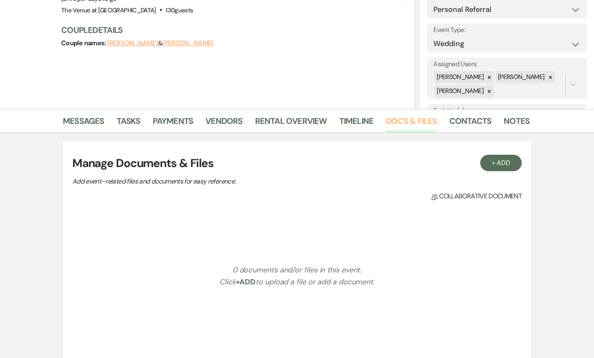
scroll to position [99, 0]
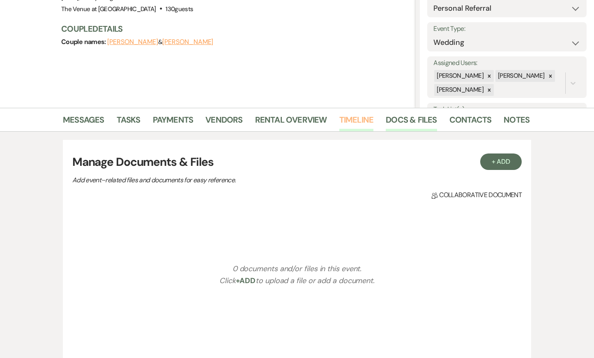
click at [350, 118] on link "Timeline" at bounding box center [356, 122] width 35 height 18
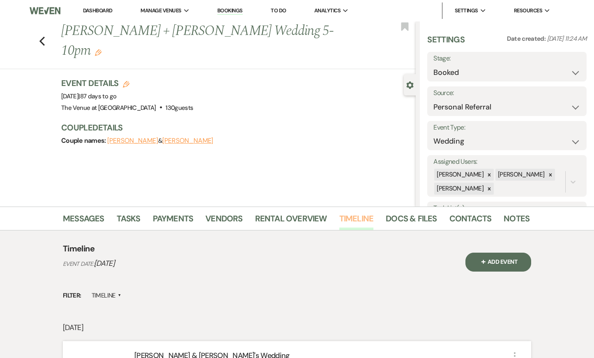
scroll to position [76, 0]
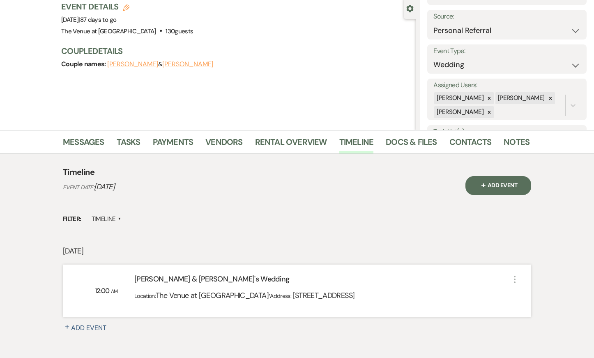
click at [309, 134] on li "Rental Overview" at bounding box center [297, 144] width 84 height 20
click at [309, 145] on link "Rental Overview" at bounding box center [291, 144] width 72 height 18
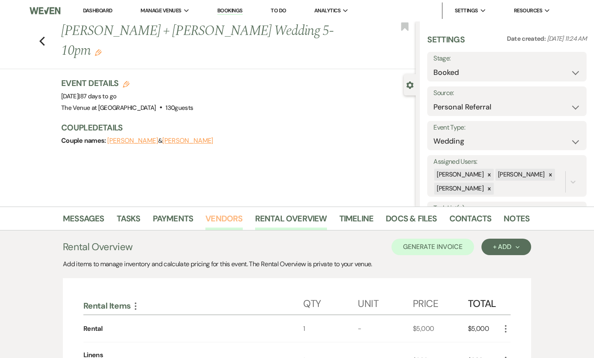
click at [216, 218] on link "Vendors" at bounding box center [223, 221] width 37 height 18
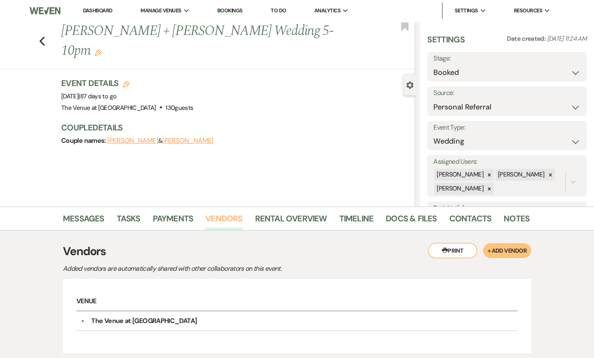
scroll to position [68, 0]
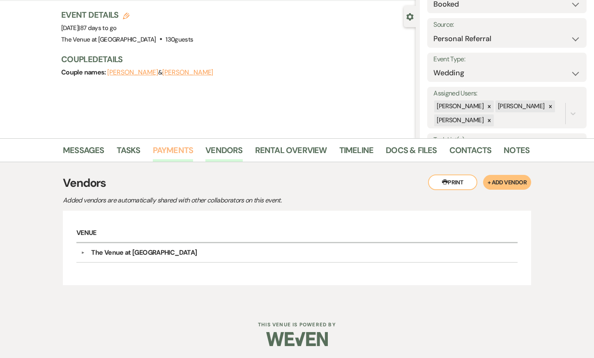
click at [183, 154] on link "Payments" at bounding box center [173, 152] width 41 height 18
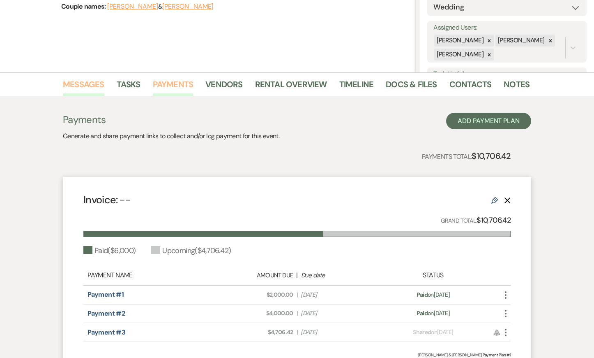
scroll to position [136, 0]
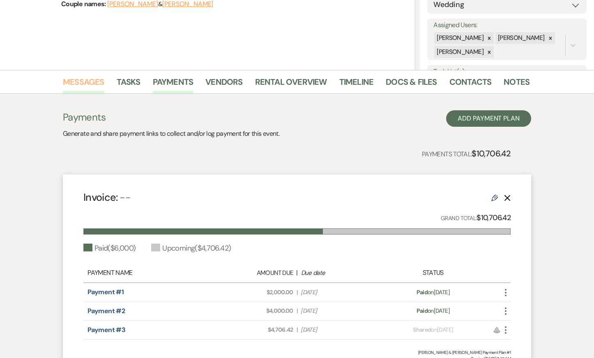
click at [83, 80] on link "Messages" at bounding box center [84, 84] width 42 height 18
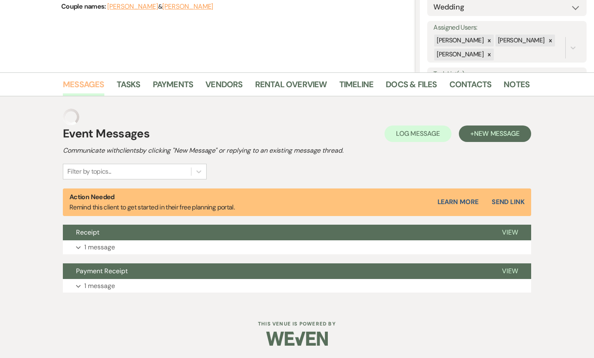
scroll to position [118, 0]
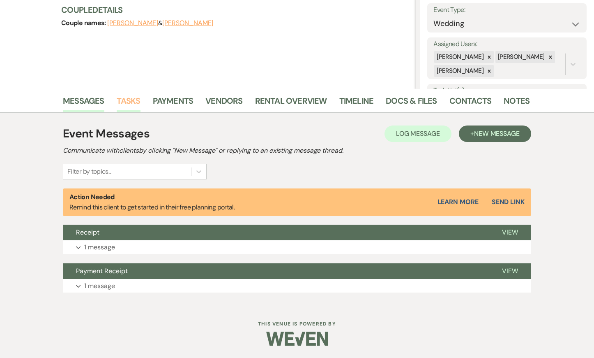
click at [125, 106] on link "Tasks" at bounding box center [129, 103] width 24 height 18
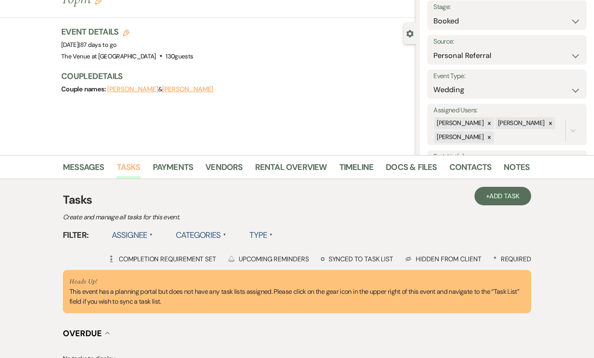
scroll to position [168, 0]
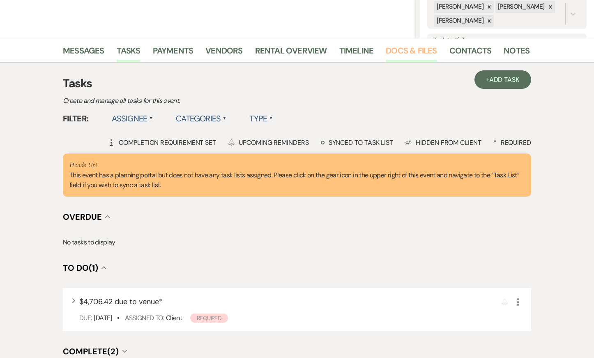
click at [427, 54] on link "Docs & Files" at bounding box center [411, 53] width 51 height 18
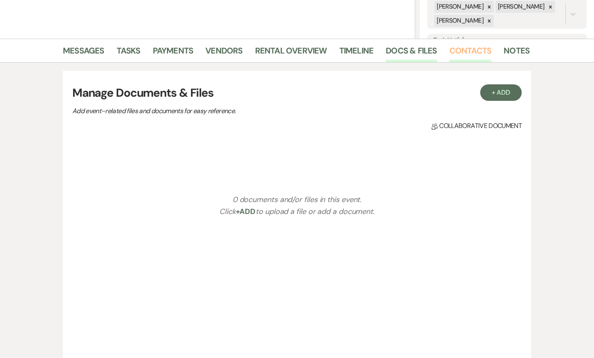
click at [472, 49] on link "Contacts" at bounding box center [471, 53] width 42 height 18
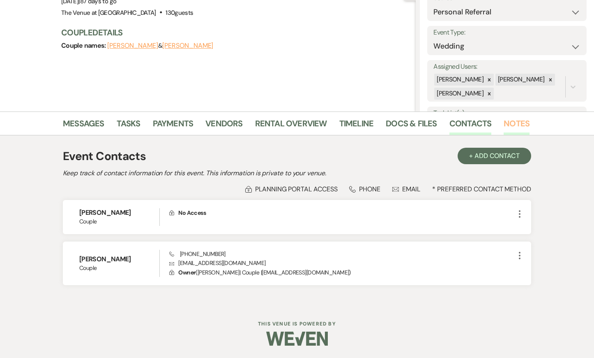
click at [508, 119] on link "Notes" at bounding box center [517, 126] width 26 height 18
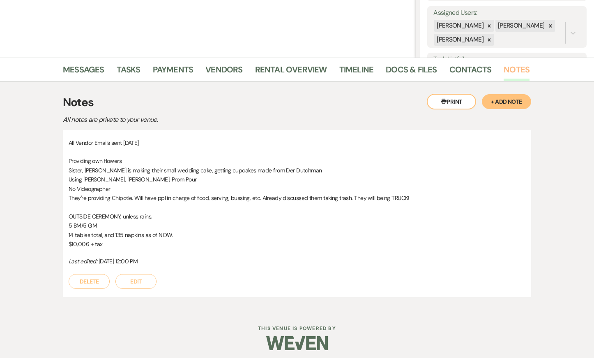
scroll to position [153, 0]
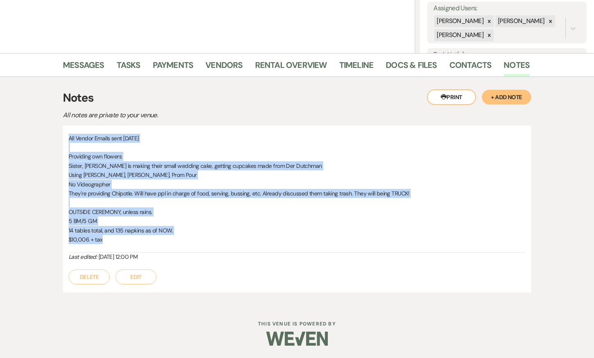
drag, startPoint x: 68, startPoint y: 135, endPoint x: 150, endPoint y: 249, distance: 140.2
click at [150, 249] on div "All Vendor Emails sent 6-3-25 Providing own flowers Sister, Vanecca is making t…" at bounding box center [297, 208] width 468 height 167
copy div "All Vendor Emails sent 6-3-25 Providing own flowers Sister, Vanecca is making t…"
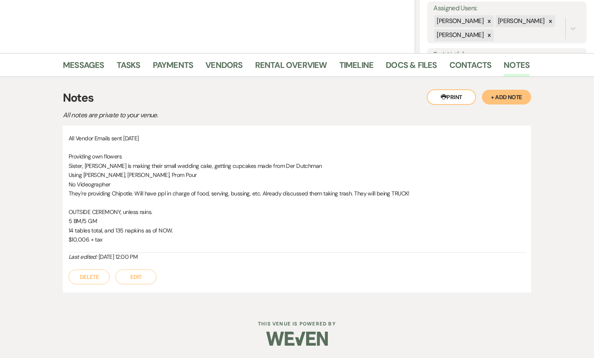
click at [39, 118] on div "Messages Tasks Payments Vendors Rental Overview Timeline Docs & Files Contacts …" at bounding box center [297, 178] width 594 height 251
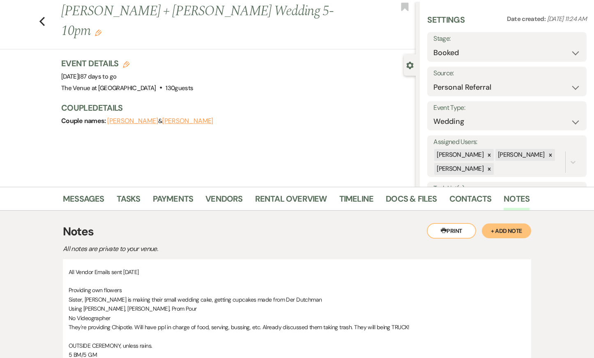
scroll to position [0, 0]
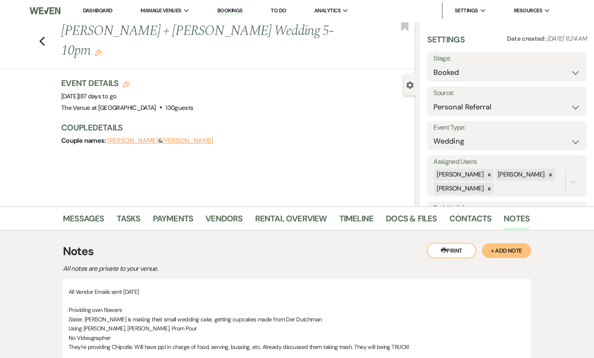
click at [46, 29] on div "Previous Sarrah + Casey's Wedding 5-10pm Edit Bookmark" at bounding box center [206, 45] width 420 height 48
click at [42, 36] on icon "Previous" at bounding box center [42, 41] width 6 height 10
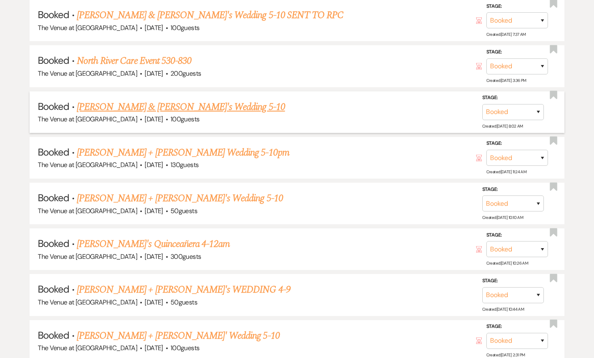
scroll to position [793, 0]
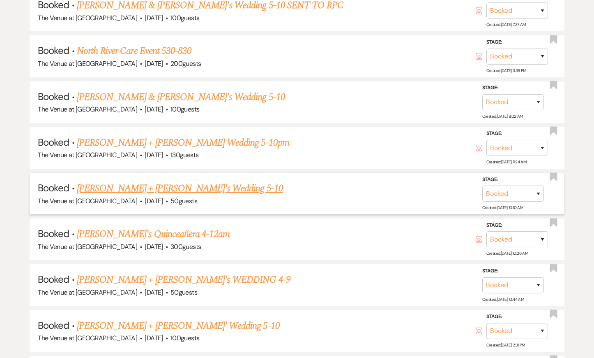
click at [106, 181] on link "Christina + Dumitri's Wedding 5-10" at bounding box center [180, 188] width 206 height 15
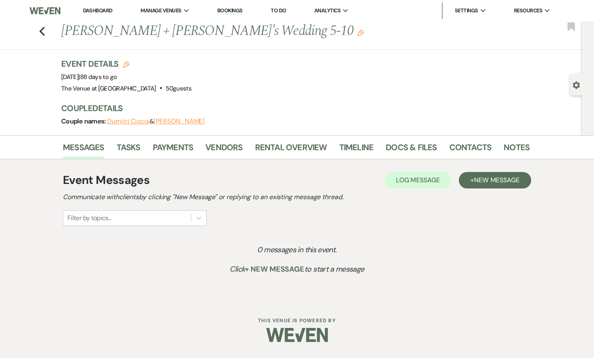
click at [579, 84] on use "button" at bounding box center [576, 84] width 7 height 7
select select "2"
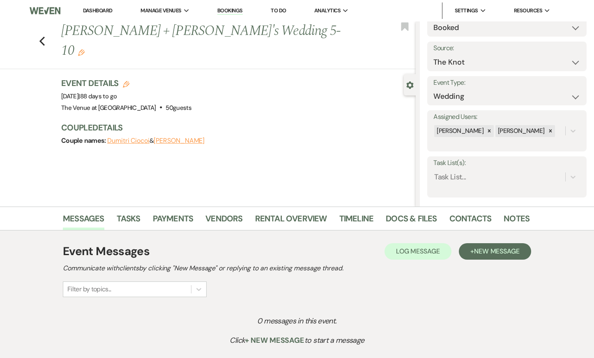
scroll to position [211, 0]
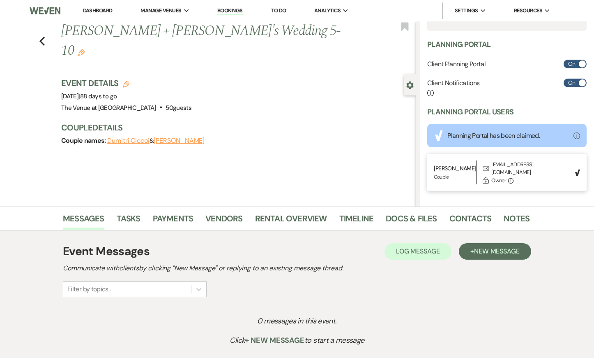
click at [187, 137] on button "Christina Snegirev" at bounding box center [179, 140] width 51 height 7
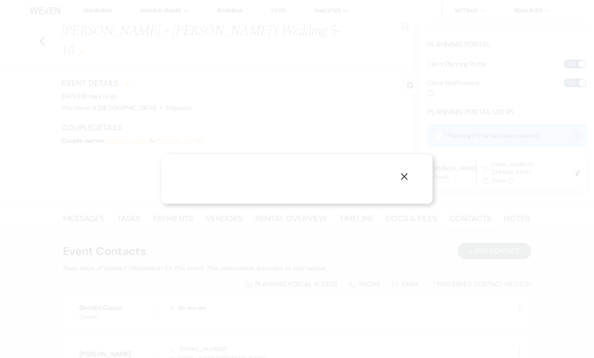
select select "1"
select select "phone"
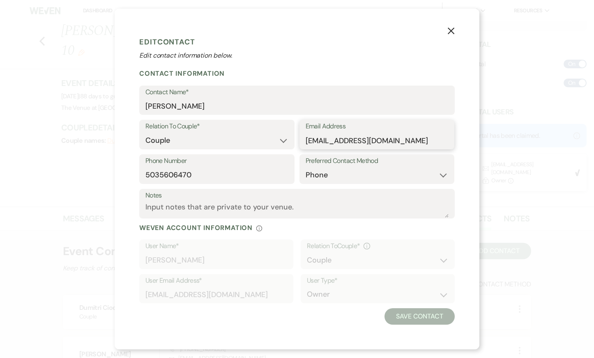
click at [323, 143] on input "snegirev_c@hotmail.com" at bounding box center [377, 140] width 143 height 16
click at [350, 53] on p "Edit contact information below." at bounding box center [297, 56] width 316 height 10
click at [450, 30] on use "button" at bounding box center [451, 31] width 7 height 7
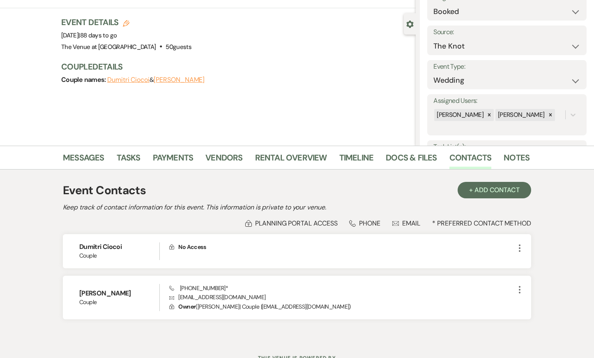
scroll to position [64, 0]
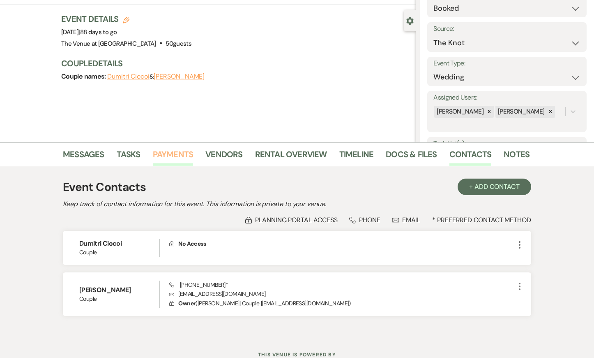
click at [160, 155] on link "Payments" at bounding box center [173, 157] width 41 height 18
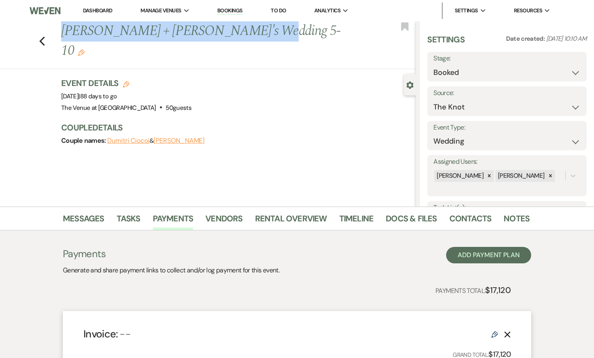
drag, startPoint x: 62, startPoint y: 30, endPoint x: 243, endPoint y: 31, distance: 180.4
click at [243, 31] on h1 "Christina + Dumitri's Wedding 5-10 Edit" at bounding box center [201, 40] width 281 height 39
copy h1 "Christina + Dumitri's Wedding 5-10"
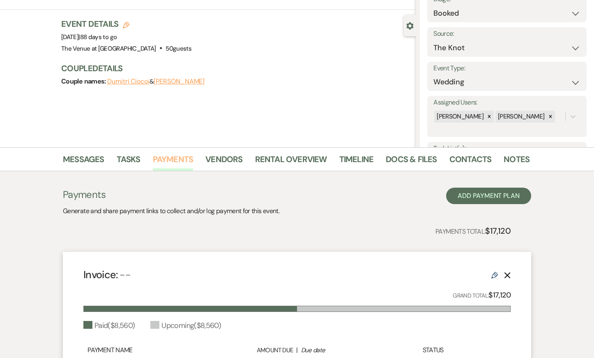
scroll to position [198, 0]
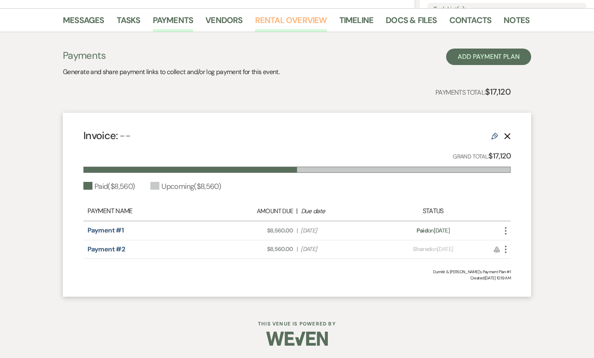
click at [302, 24] on link "Rental Overview" at bounding box center [291, 23] width 72 height 18
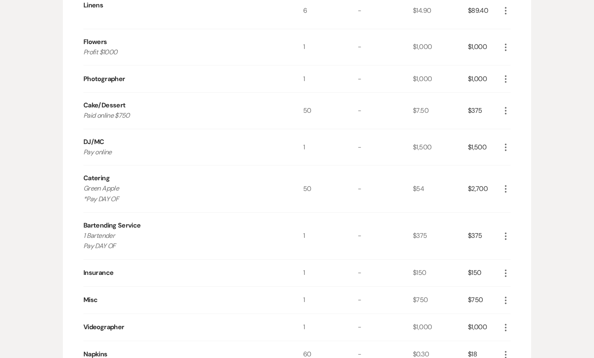
scroll to position [627, 0]
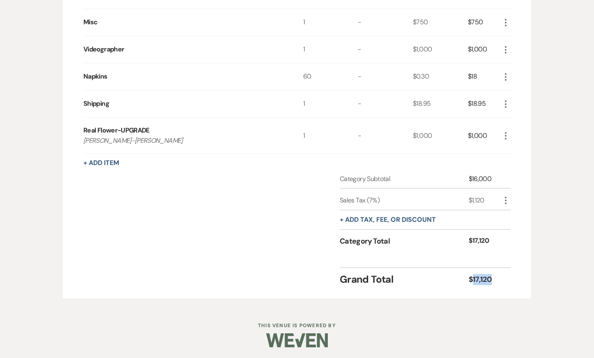
drag, startPoint x: 473, startPoint y: 279, endPoint x: 509, endPoint y: 276, distance: 35.9
click at [509, 276] on div "Grand Total $17,120" at bounding box center [425, 276] width 171 height 19
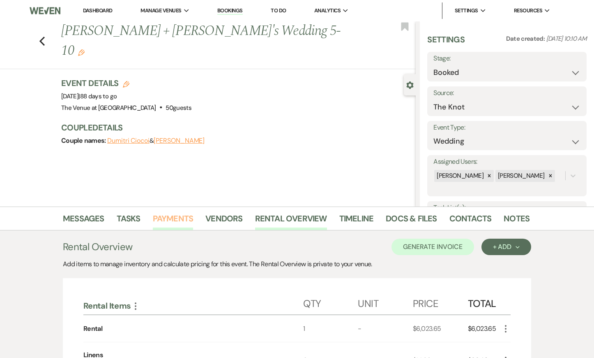
click at [169, 218] on link "Payments" at bounding box center [173, 221] width 41 height 18
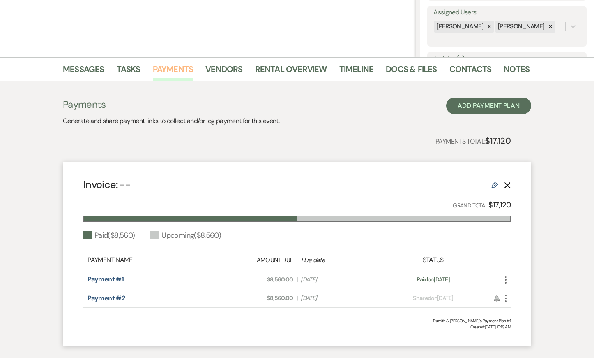
scroll to position [198, 0]
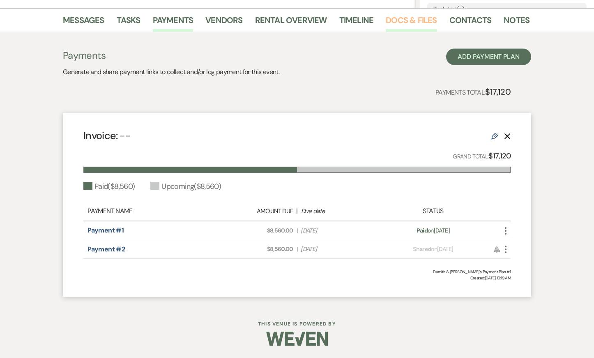
click at [397, 18] on link "Docs & Files" at bounding box center [411, 23] width 51 height 18
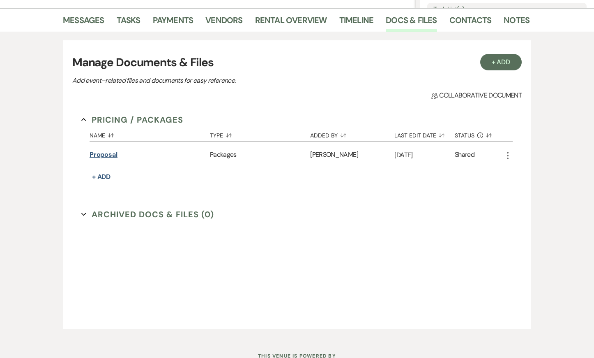
click at [109, 155] on button "Proposal" at bounding box center [104, 155] width 28 height 10
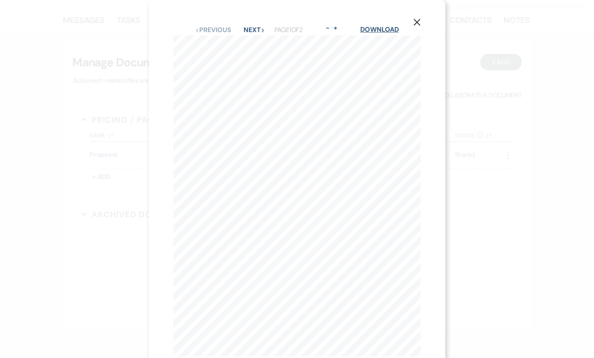
click at [368, 28] on link "Download" at bounding box center [379, 29] width 38 height 9
click at [418, 20] on icon "X" at bounding box center [416, 21] width 7 height 7
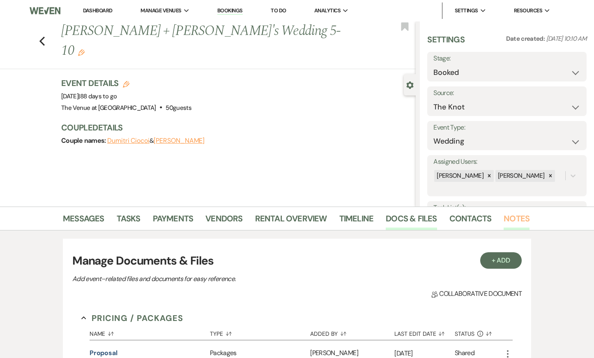
click at [523, 217] on link "Notes" at bounding box center [517, 221] width 26 height 18
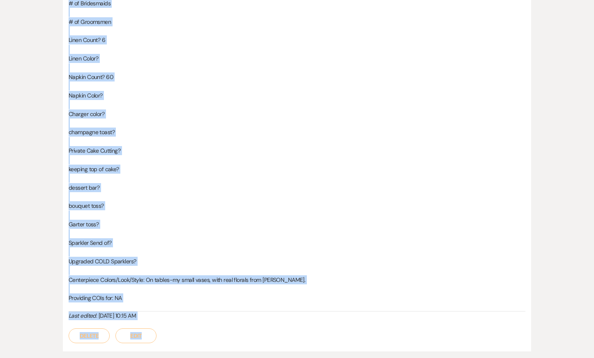
scroll to position [494, 0]
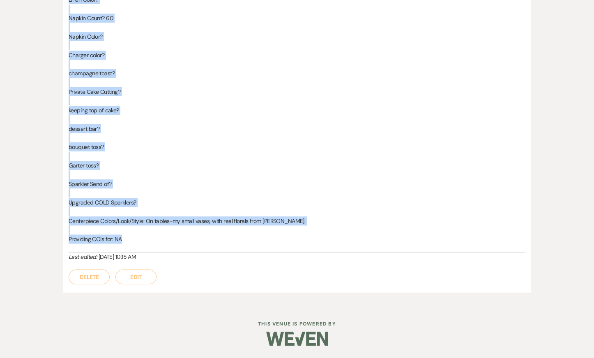
drag, startPoint x: 69, startPoint y: 169, endPoint x: 150, endPoint y: 235, distance: 104.8
click at [150, 235] on div "VENDORS: Kathy, Jamie/harper, Tara, Charlie, Audra, Ty/Kevin TOUR DATE and time…" at bounding box center [297, 22] width 457 height 459
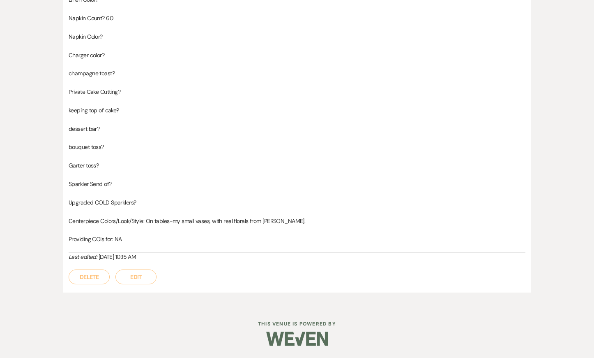
click at [54, 165] on div "Messages Tasks Payments Vendors Rental Overview Timeline Docs & Files Contacts …" at bounding box center [297, 8] width 594 height 592
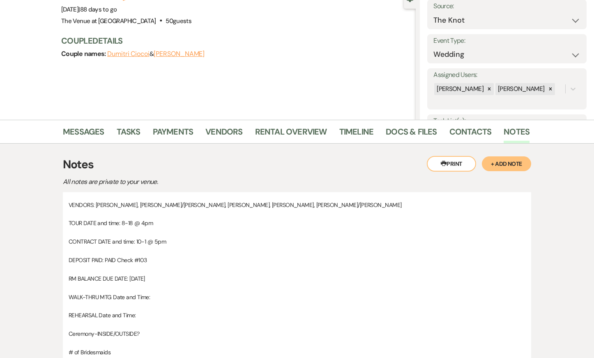
scroll to position [0, 0]
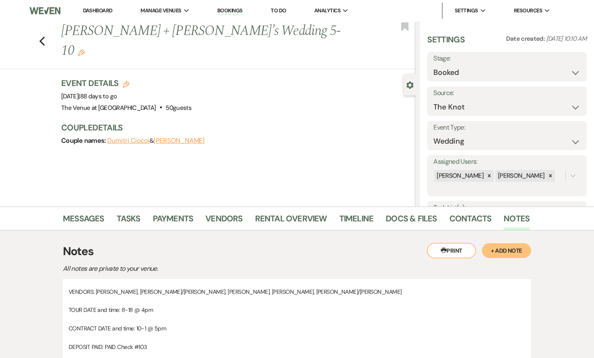
click at [46, 34] on div "Previous Christina + Dumitri's Wedding 5-10 Edit Bookmark" at bounding box center [206, 45] width 420 height 48
click at [43, 36] on icon "Previous" at bounding box center [42, 41] width 6 height 10
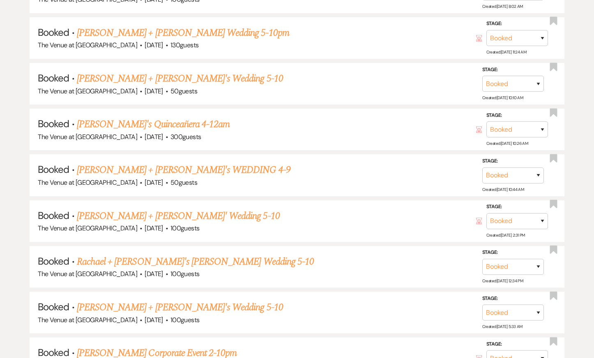
scroll to position [903, 0]
click at [106, 122] on link "Daisy's Quinceañera 4-12am" at bounding box center [153, 123] width 153 height 15
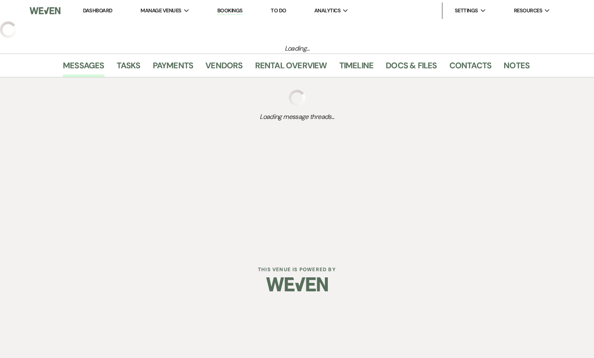
select select "20"
select select "15"
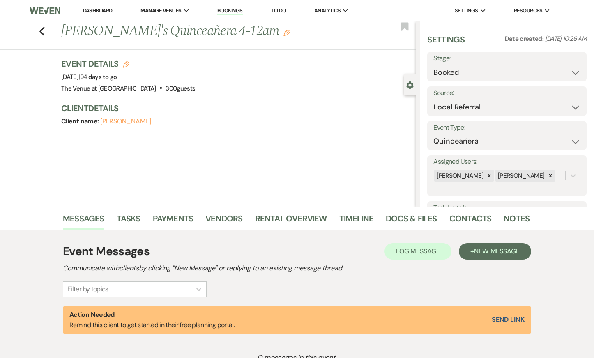
click at [133, 122] on button "Daisy Casimiro" at bounding box center [125, 121] width 51 height 7
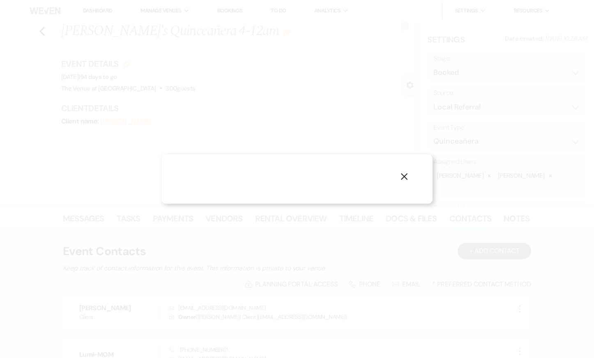
select select "1"
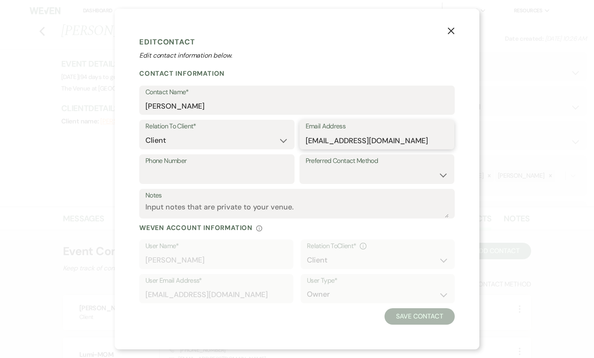
click at [325, 143] on input "l_casmiro323@yahoo.com" at bounding box center [377, 140] width 143 height 16
click at [453, 28] on icon "X" at bounding box center [450, 30] width 7 height 7
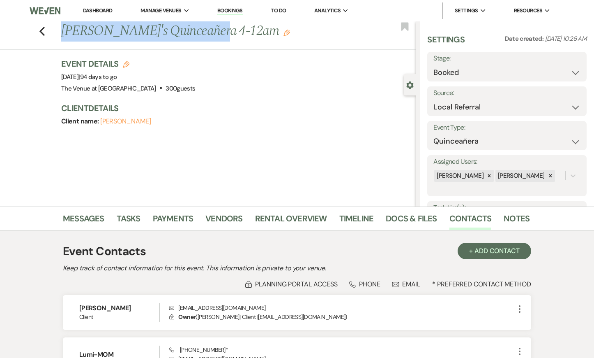
drag, startPoint x: 64, startPoint y: 30, endPoint x: 204, endPoint y: 30, distance: 139.7
click at [204, 30] on h1 "Daisy's Quinceañera 4-12am Edit" at bounding box center [201, 31] width 281 height 20
click at [214, 220] on link "Vendors" at bounding box center [223, 221] width 37 height 18
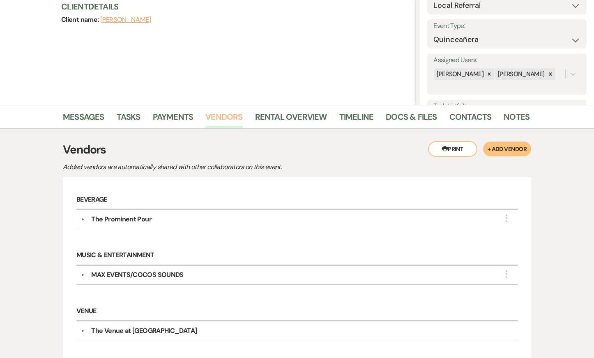
scroll to position [102, 0]
click at [273, 115] on link "Rental Overview" at bounding box center [291, 119] width 72 height 18
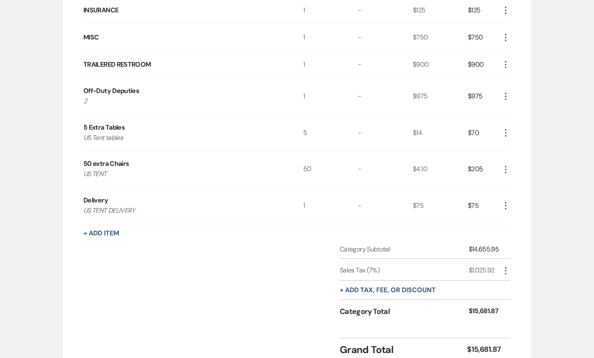
scroll to position [484, 0]
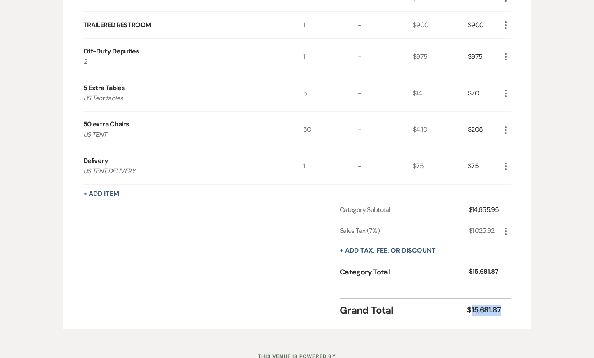
drag, startPoint x: 472, startPoint y: 310, endPoint x: 511, endPoint y: 308, distance: 38.7
click at [511, 308] on div "Rental Items More Qty Unit Price Total RENTAL 1 - $7,600.95 $7,600.95 More Line…" at bounding box center [297, 60] width 468 height 535
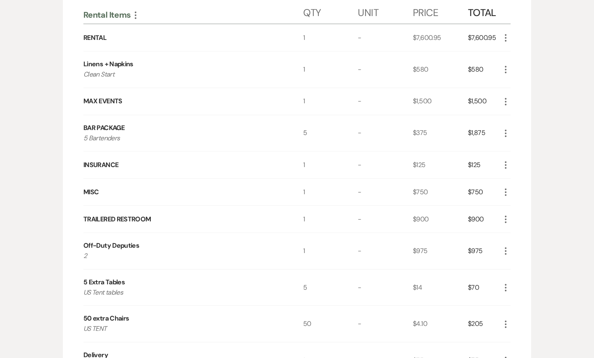
scroll to position [0, 0]
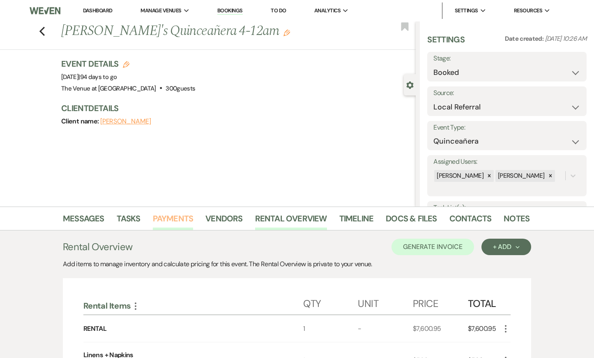
click at [163, 216] on link "Payments" at bounding box center [173, 221] width 41 height 18
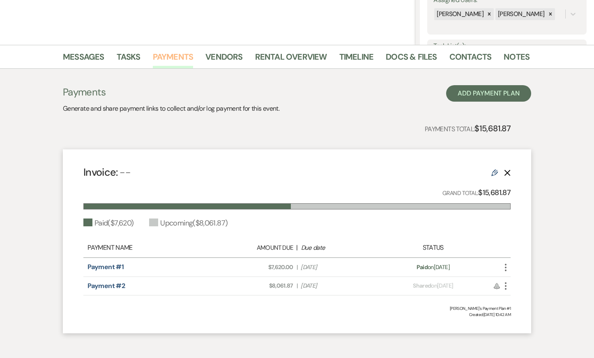
scroll to position [165, 0]
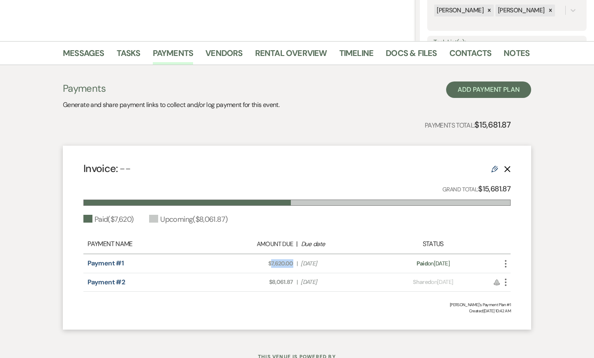
drag, startPoint x: 272, startPoint y: 261, endPoint x: 293, endPoint y: 264, distance: 20.7
click at [293, 264] on span "Amount Due: $7,620.00" at bounding box center [256, 263] width 76 height 9
click at [143, 118] on div "Payments Generate and share payment links to collect and/or log payment for thi…" at bounding box center [297, 205] width 468 height 248
click at [288, 54] on link "Rental Overview" at bounding box center [291, 55] width 72 height 18
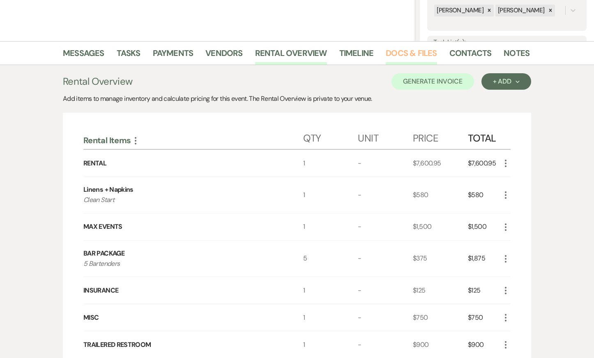
click at [408, 56] on link "Docs & Files" at bounding box center [411, 55] width 51 height 18
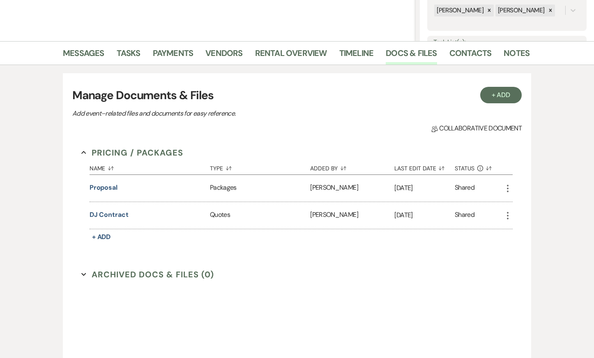
click at [507, 190] on icon "More" at bounding box center [508, 188] width 10 height 10
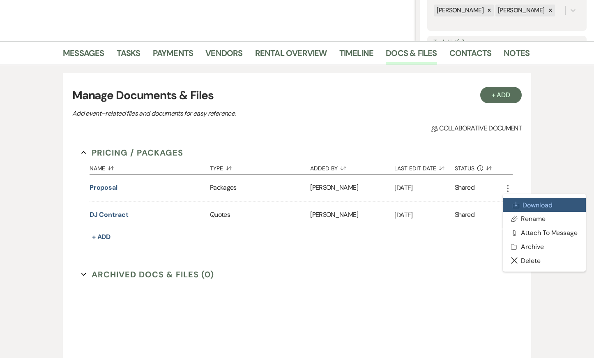
click at [519, 204] on use at bounding box center [516, 205] width 6 height 6
click at [566, 165] on div "Messages Tasks Payments Vendors Rental Overview Timeline Docs & Files Contacts …" at bounding box center [297, 205] width 594 height 328
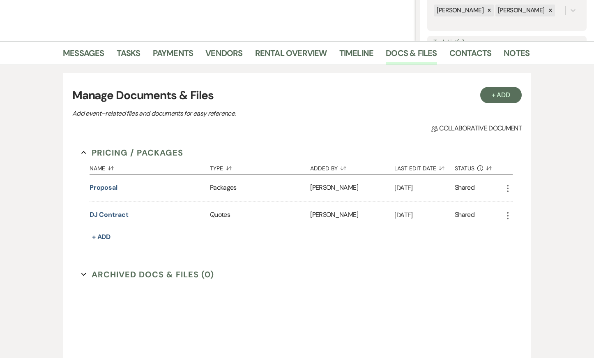
click at [509, 216] on icon "More" at bounding box center [508, 215] width 10 height 10
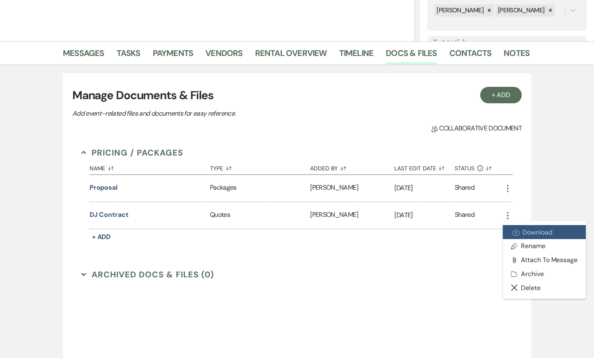
click at [521, 231] on link "Download Download" at bounding box center [544, 232] width 83 height 14
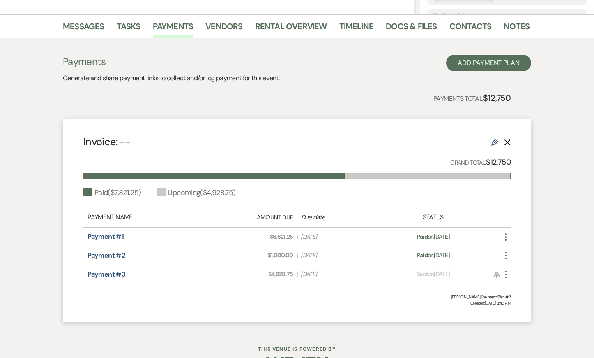
scroll to position [194, 0]
